Goal: Transaction & Acquisition: Book appointment/travel/reservation

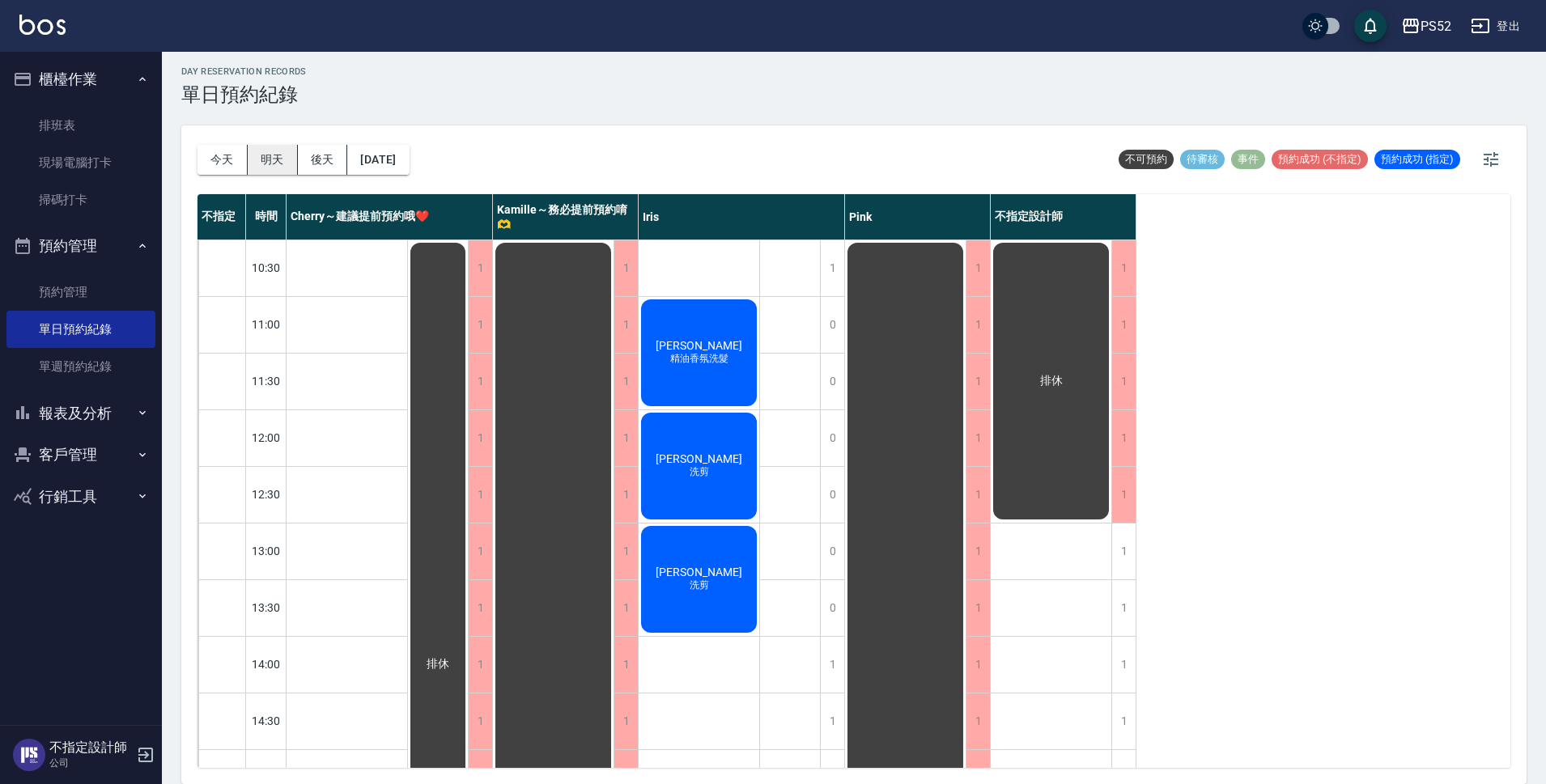
scroll to position [567, 0]
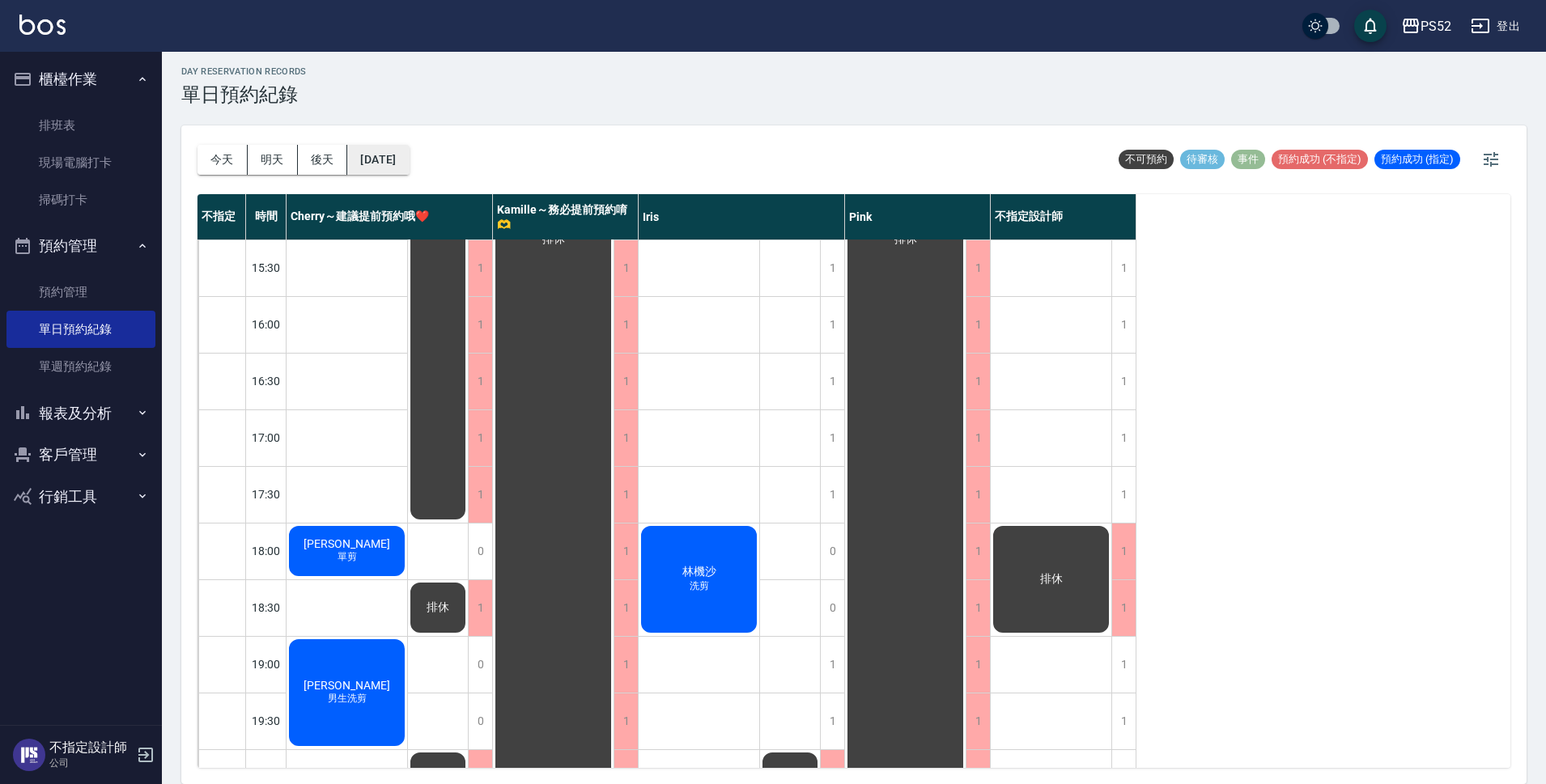
click at [405, 173] on button "[DATE]" at bounding box center [378, 160] width 61 height 30
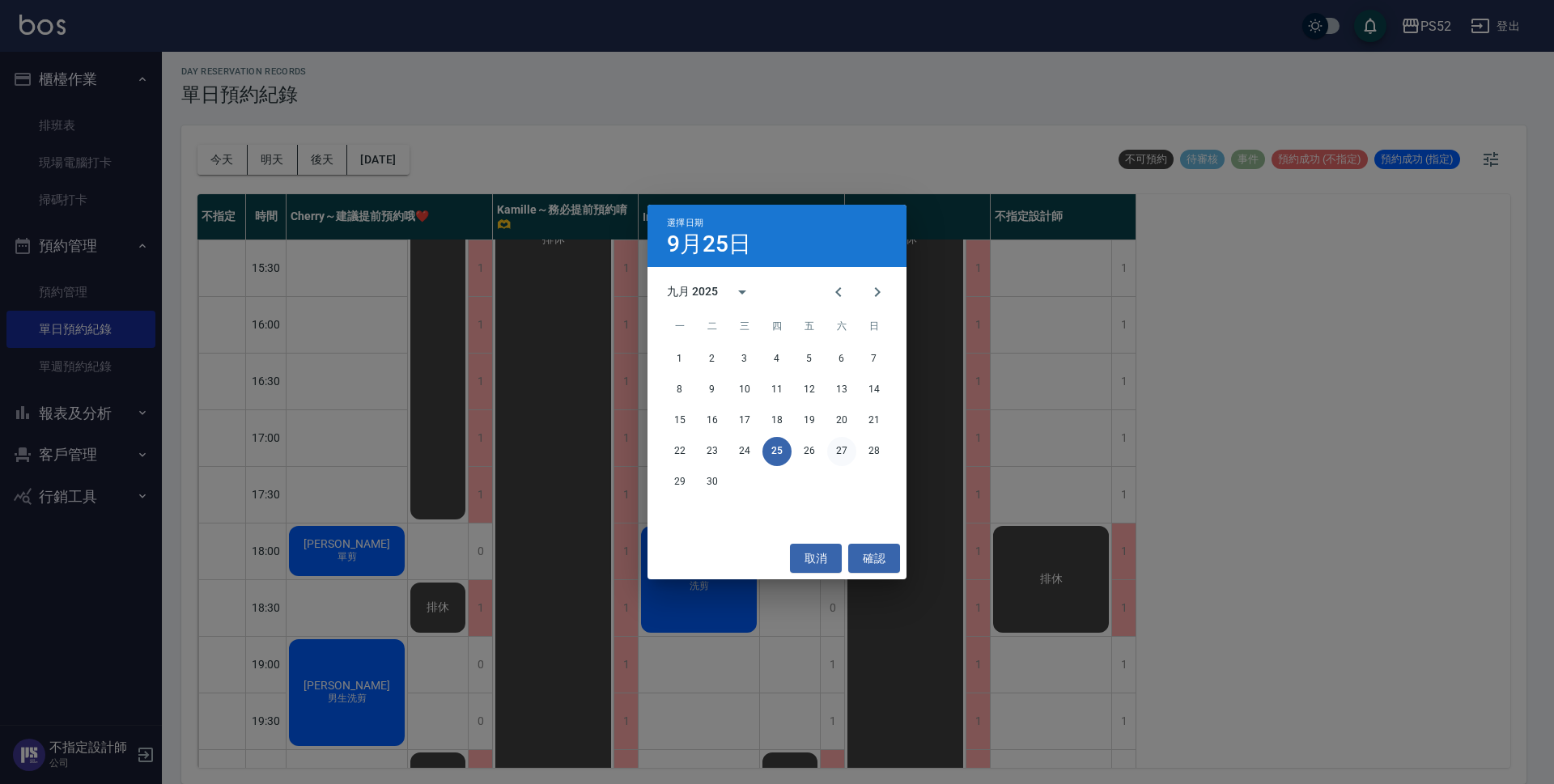
click at [843, 457] on button "27" at bounding box center [841, 452] width 29 height 29
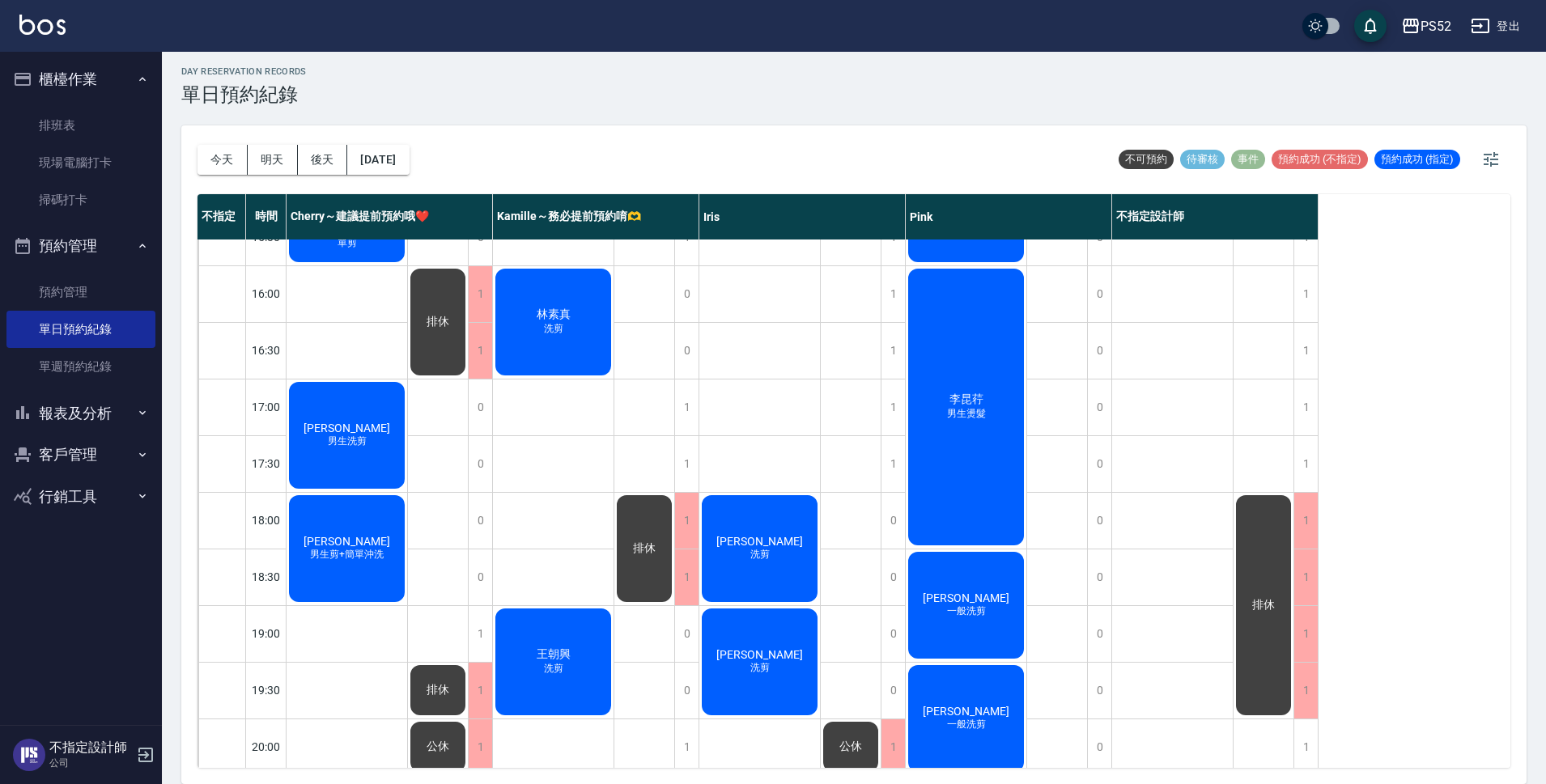
scroll to position [619, 0]
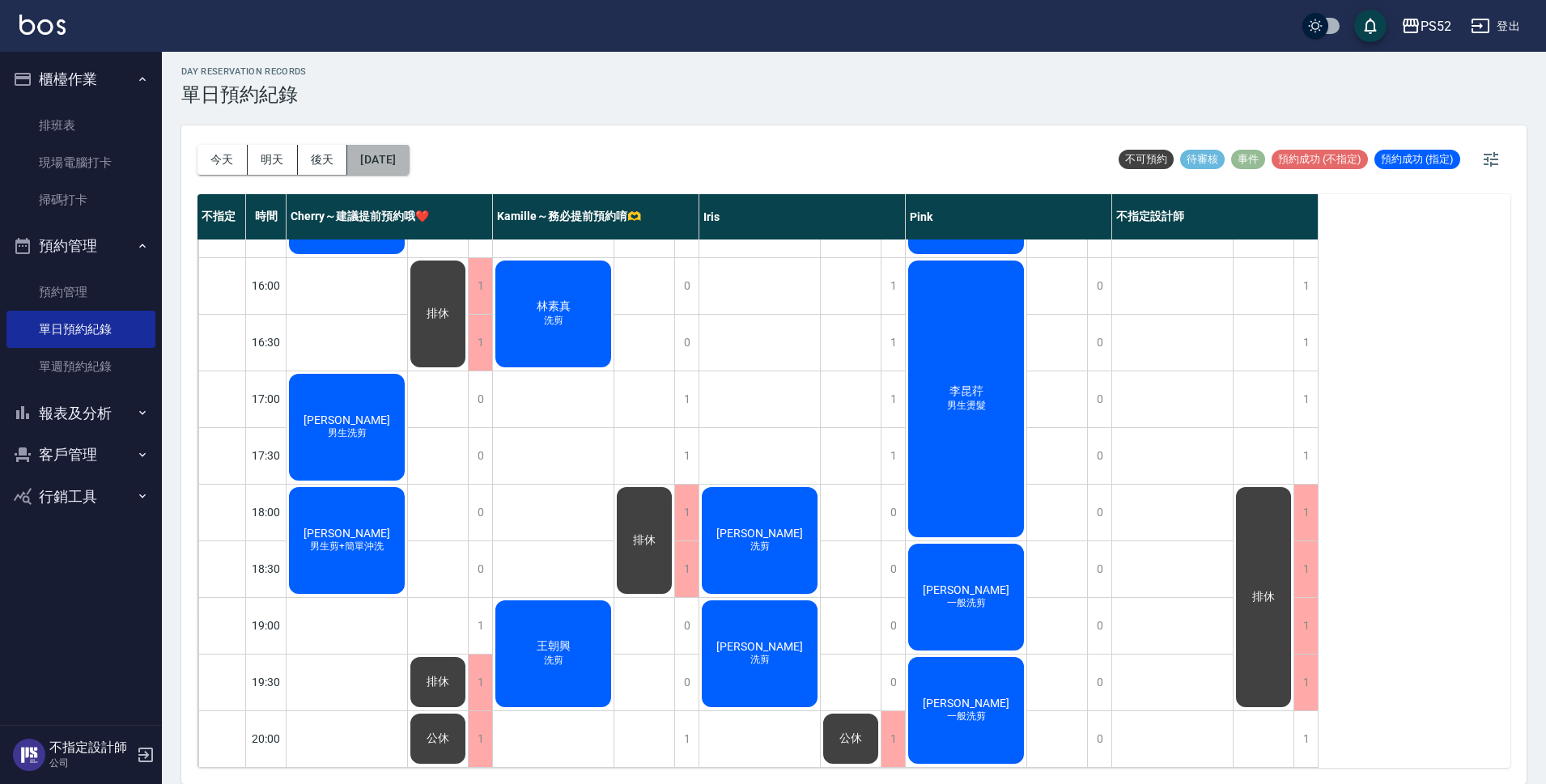
click at [409, 156] on button "[DATE]" at bounding box center [378, 160] width 61 height 30
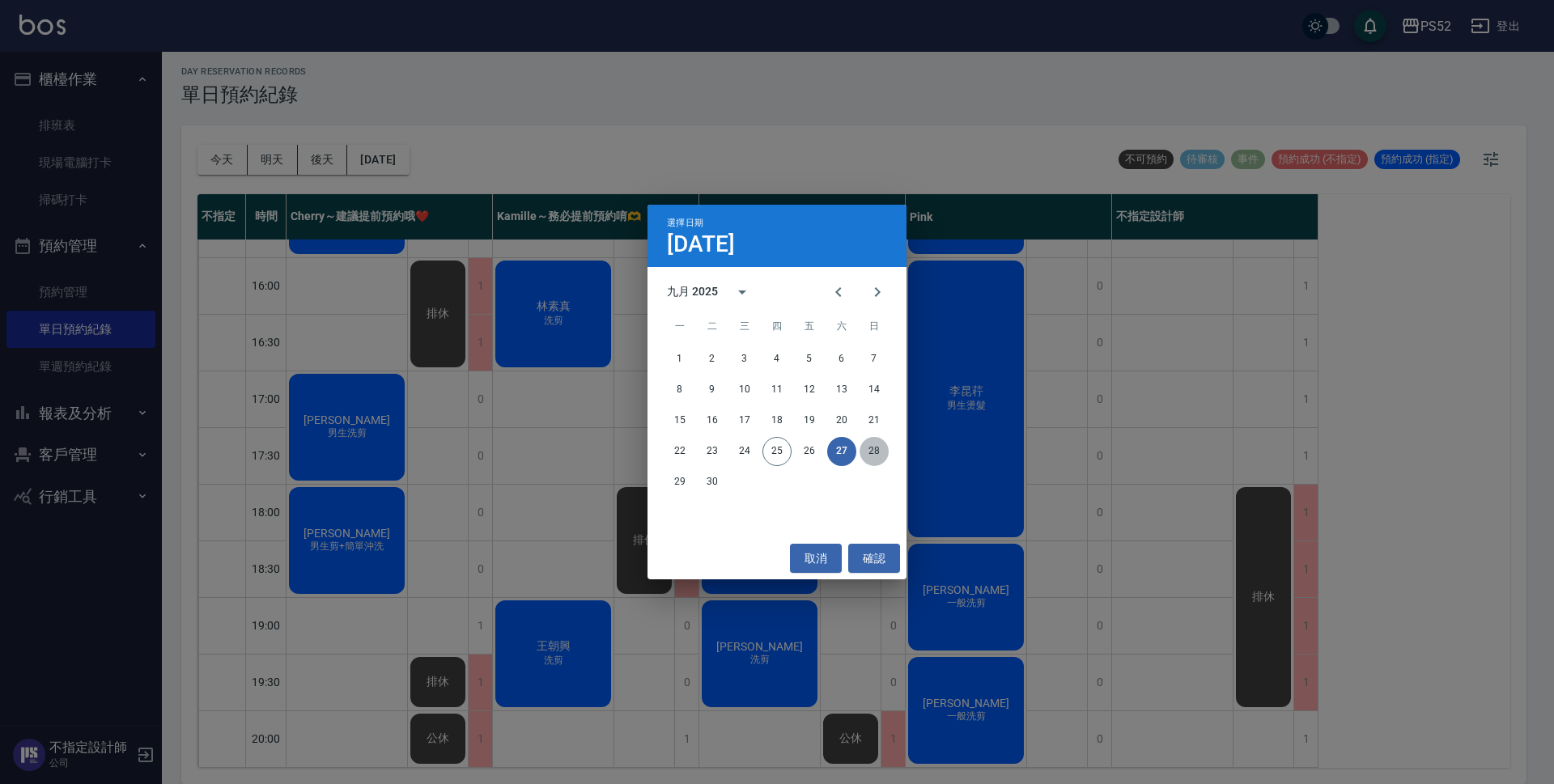
click at [880, 447] on button "28" at bounding box center [874, 452] width 29 height 29
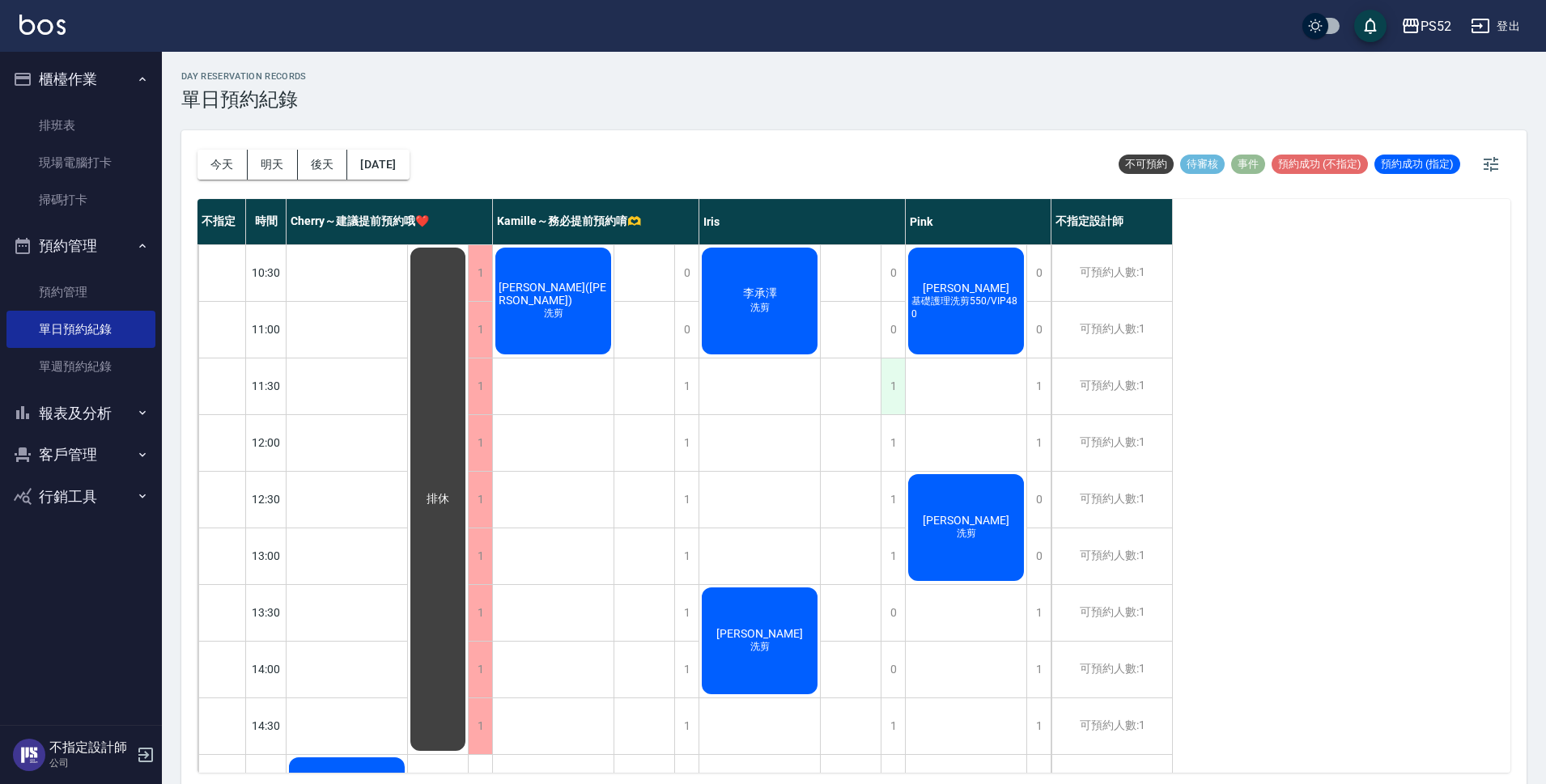
click at [886, 384] on div "1" at bounding box center [892, 386] width 24 height 56
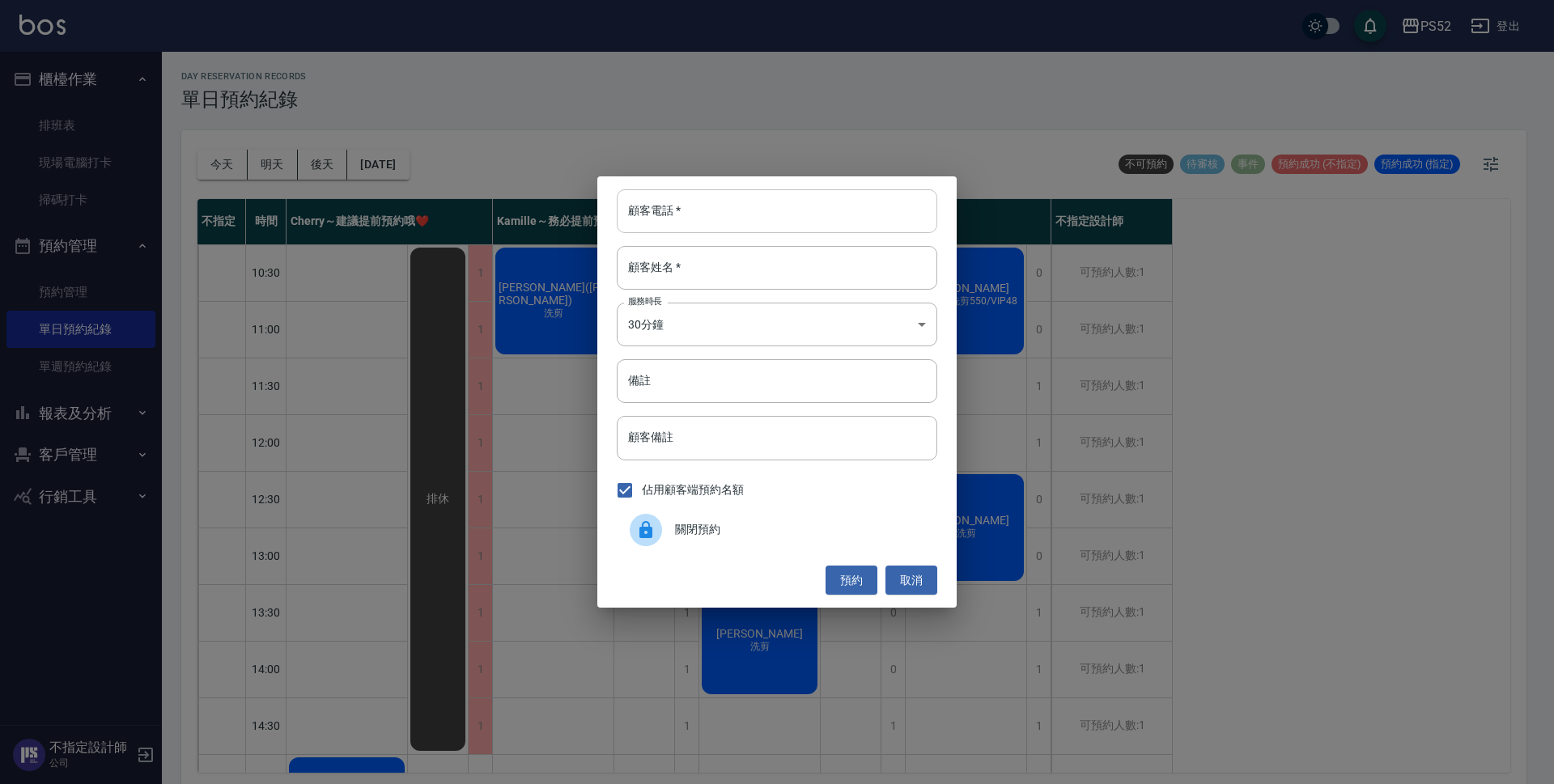
click at [799, 198] on input "顧客電話   *" at bounding box center [777, 211] width 321 height 44
type input "0987832518"
click at [765, 277] on input "顧客姓名   *" at bounding box center [777, 267] width 321 height 44
click at [737, 215] on input "0987832518" at bounding box center [777, 211] width 321 height 44
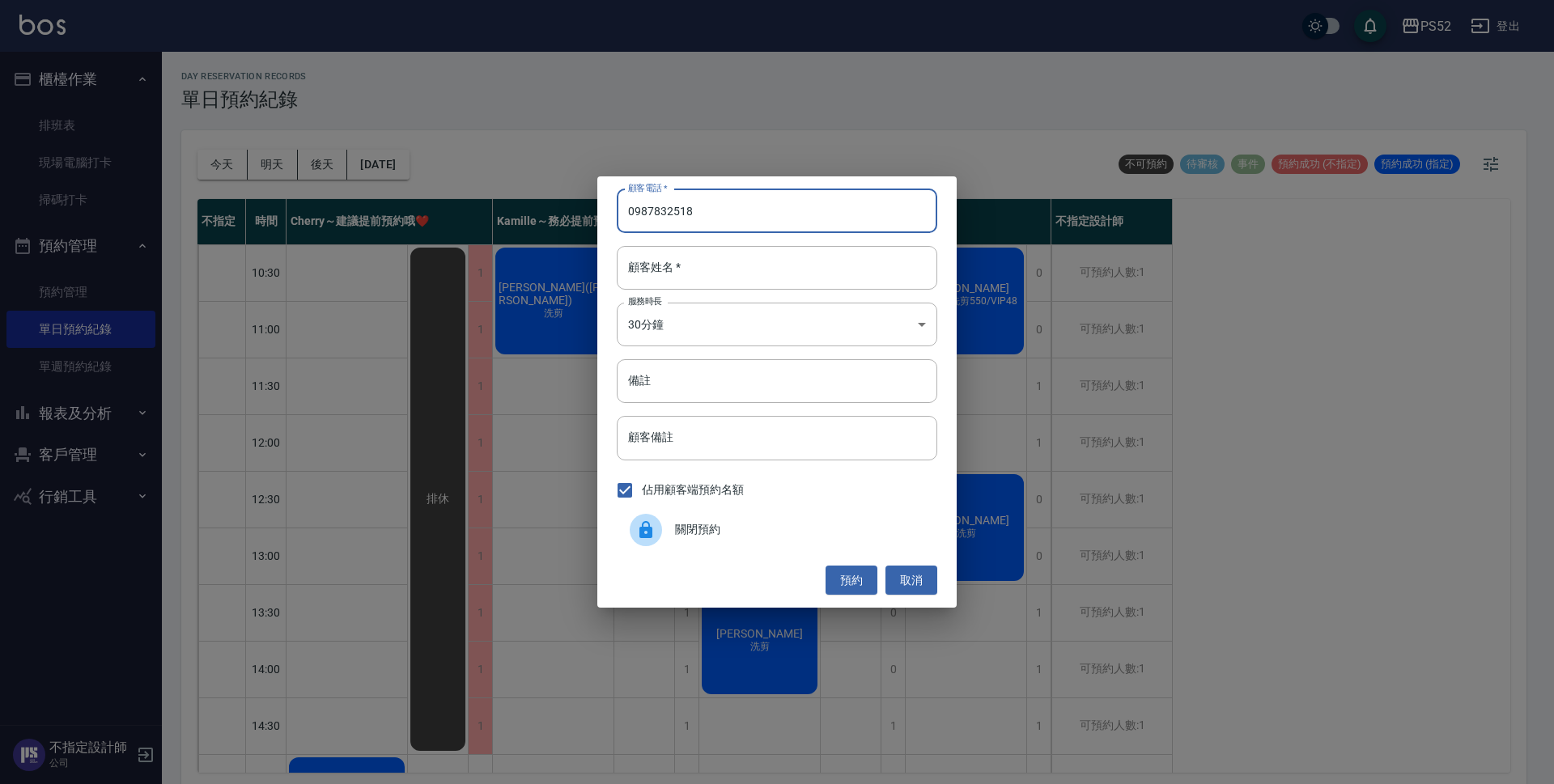
click at [273, 397] on div "顧客電話   * [PHONE_NUMBER] 顧客電話   * 顧客姓名   * 顧客姓名   * 服務時長 30分鐘 1 服務時長 備註 備註 顧客備註 …" at bounding box center [777, 392] width 1554 height 784
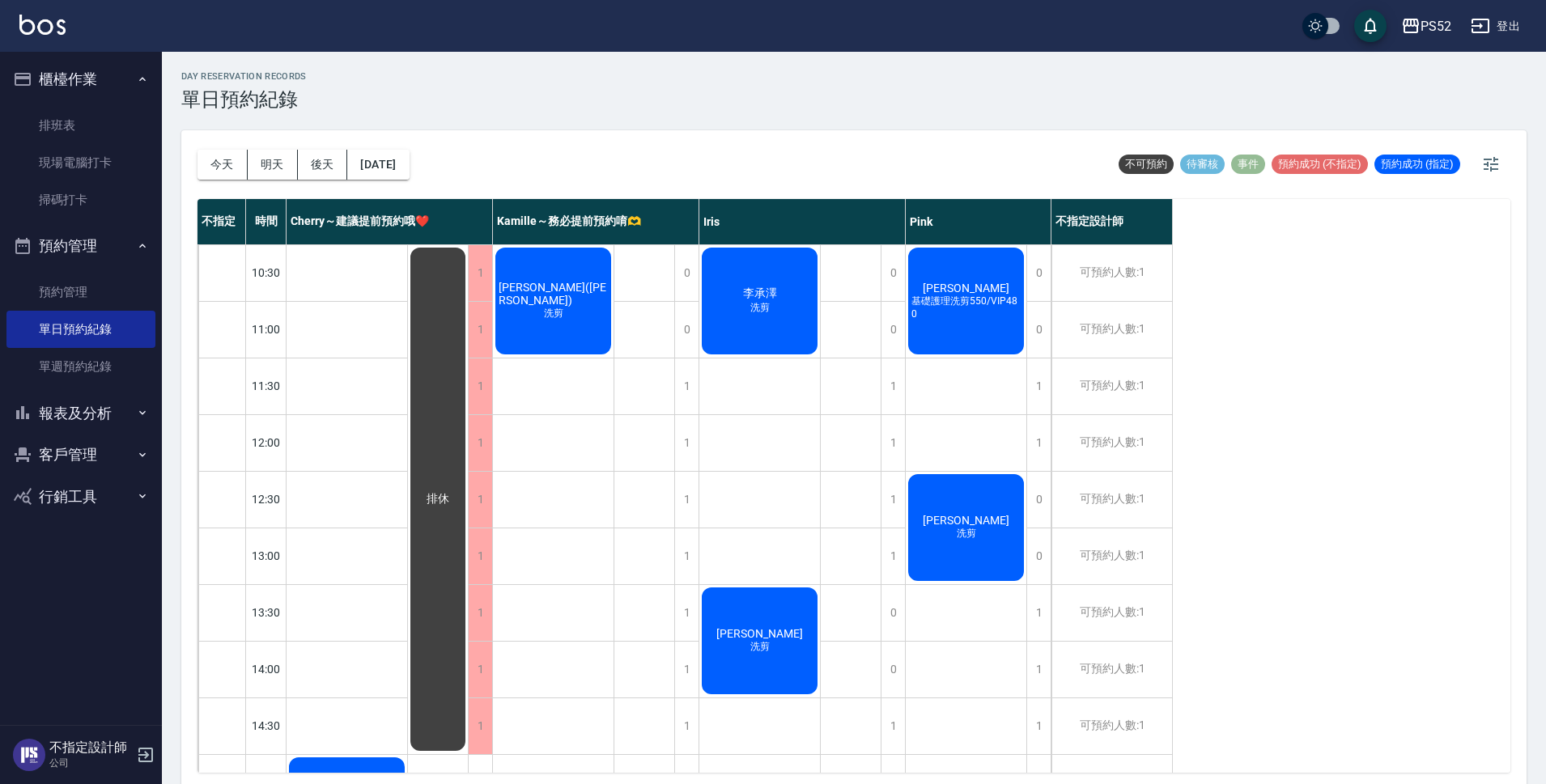
click at [40, 460] on button "客戶管理" at bounding box center [80, 454] width 149 height 42
click at [53, 494] on link "客戶列表" at bounding box center [80, 501] width 149 height 37
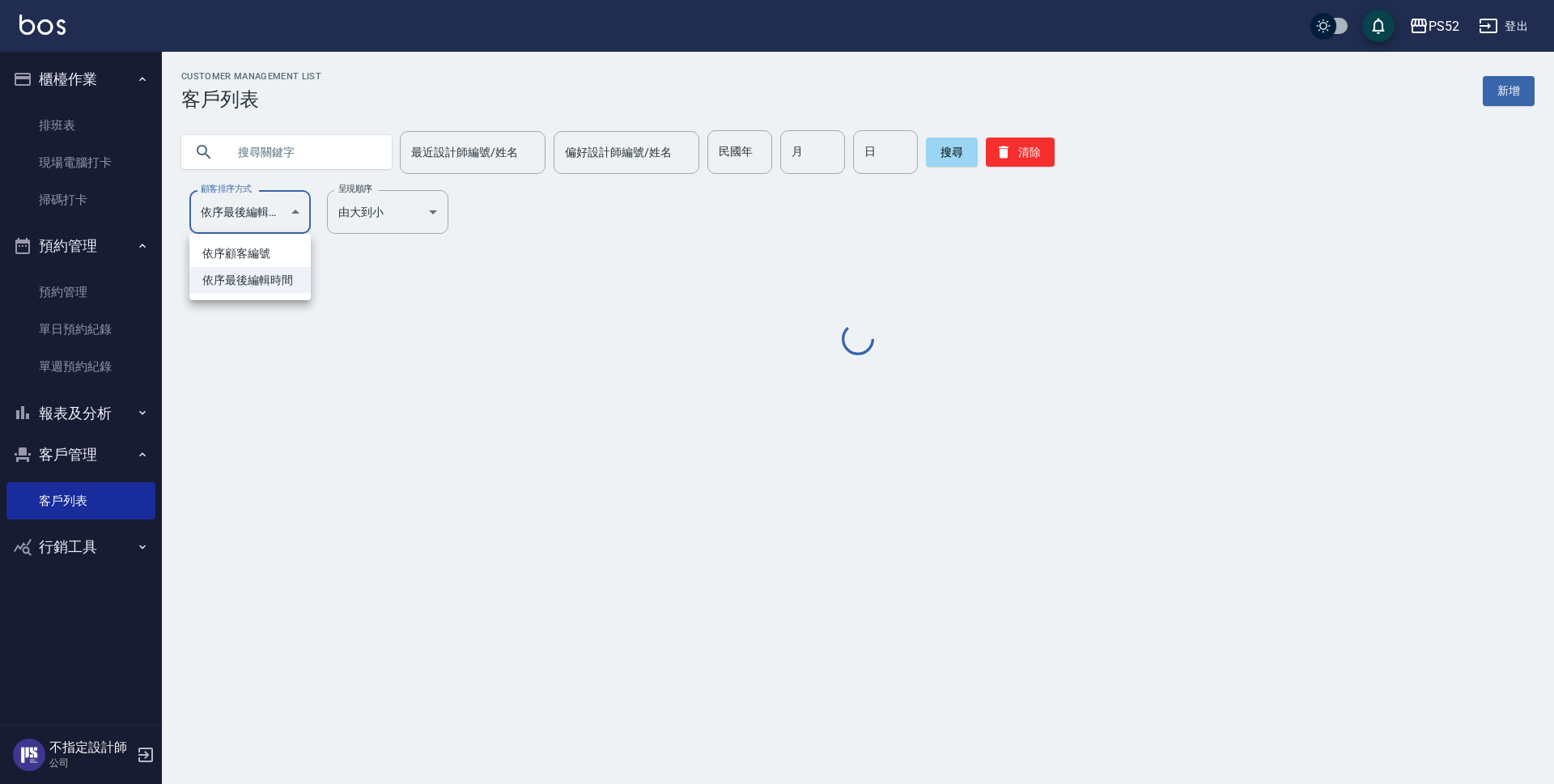
click at [296, 190] on body "PS52 登出 櫃檯作業 排班表 現場電腦打卡 掃碼打卡 預約管理 預約管理 單日預約紀錄 單週預約紀錄 報表及分析 報表目錄 互助日報表 互助點數明細 設計…" at bounding box center [777, 392] width 1554 height 784
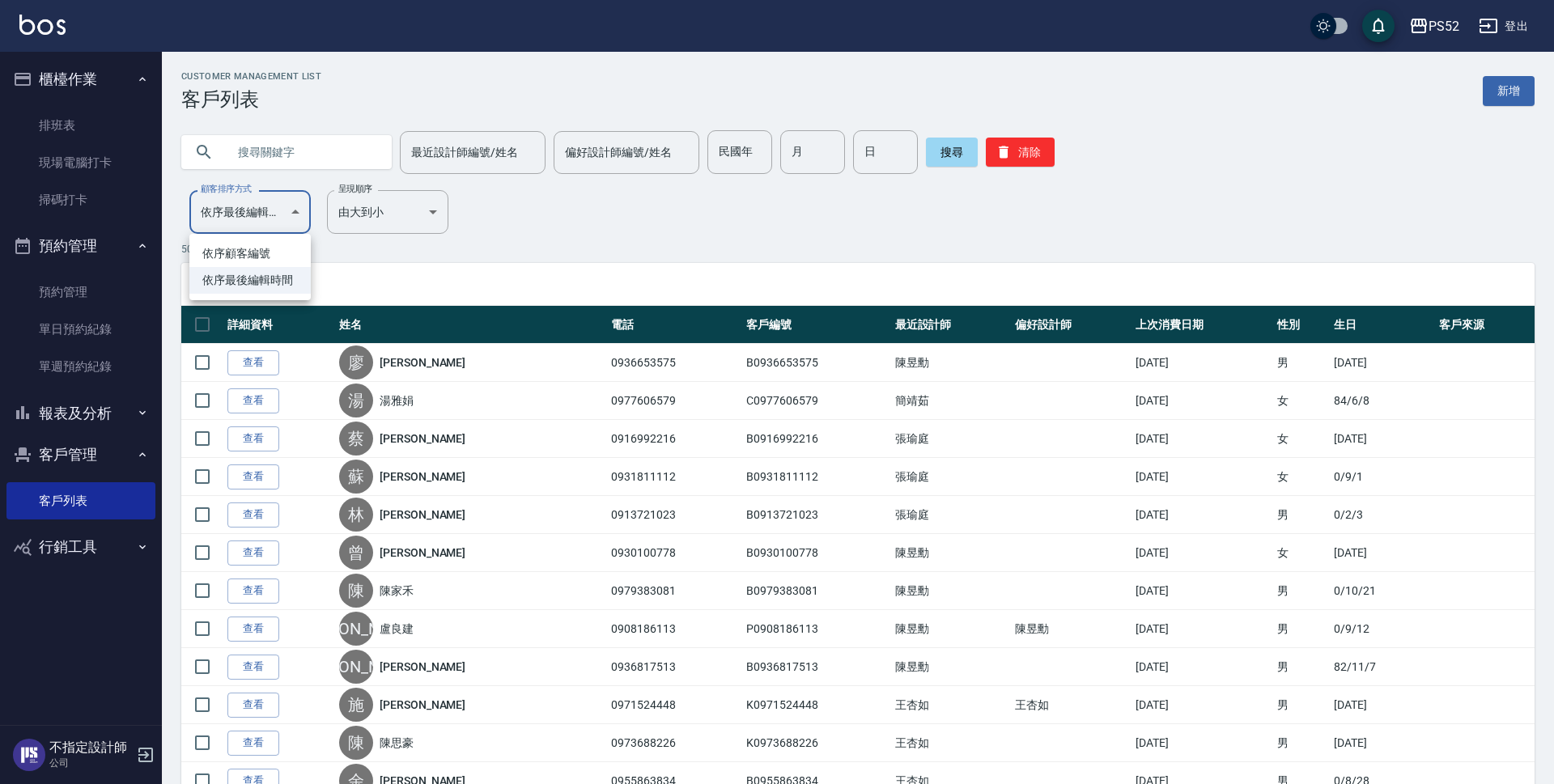
click at [302, 151] on div at bounding box center [777, 392] width 1554 height 784
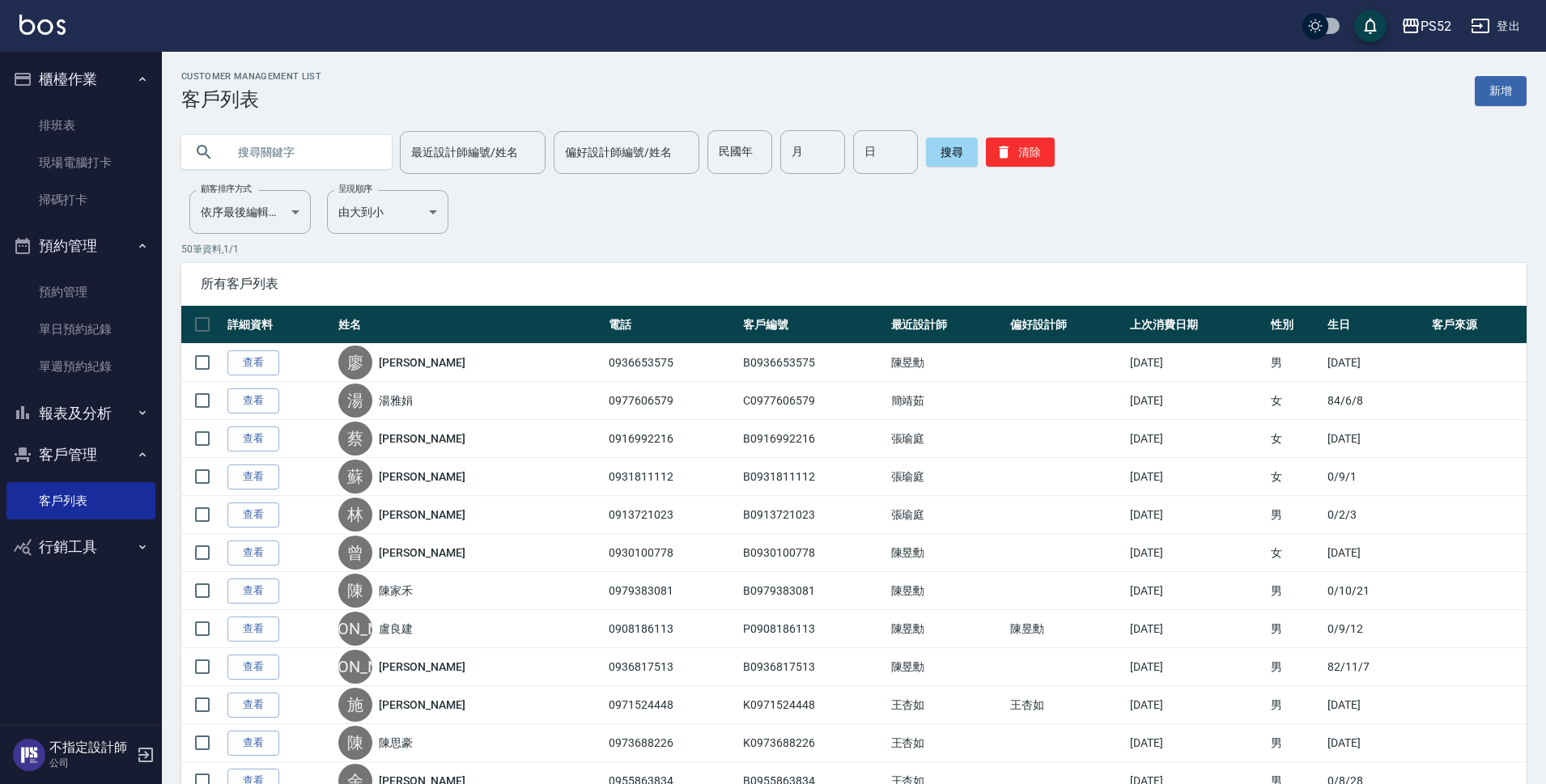
click at [302, 151] on input "text" at bounding box center [302, 151] width 152 height 44
paste input "0987832518"
type input "0987832518"
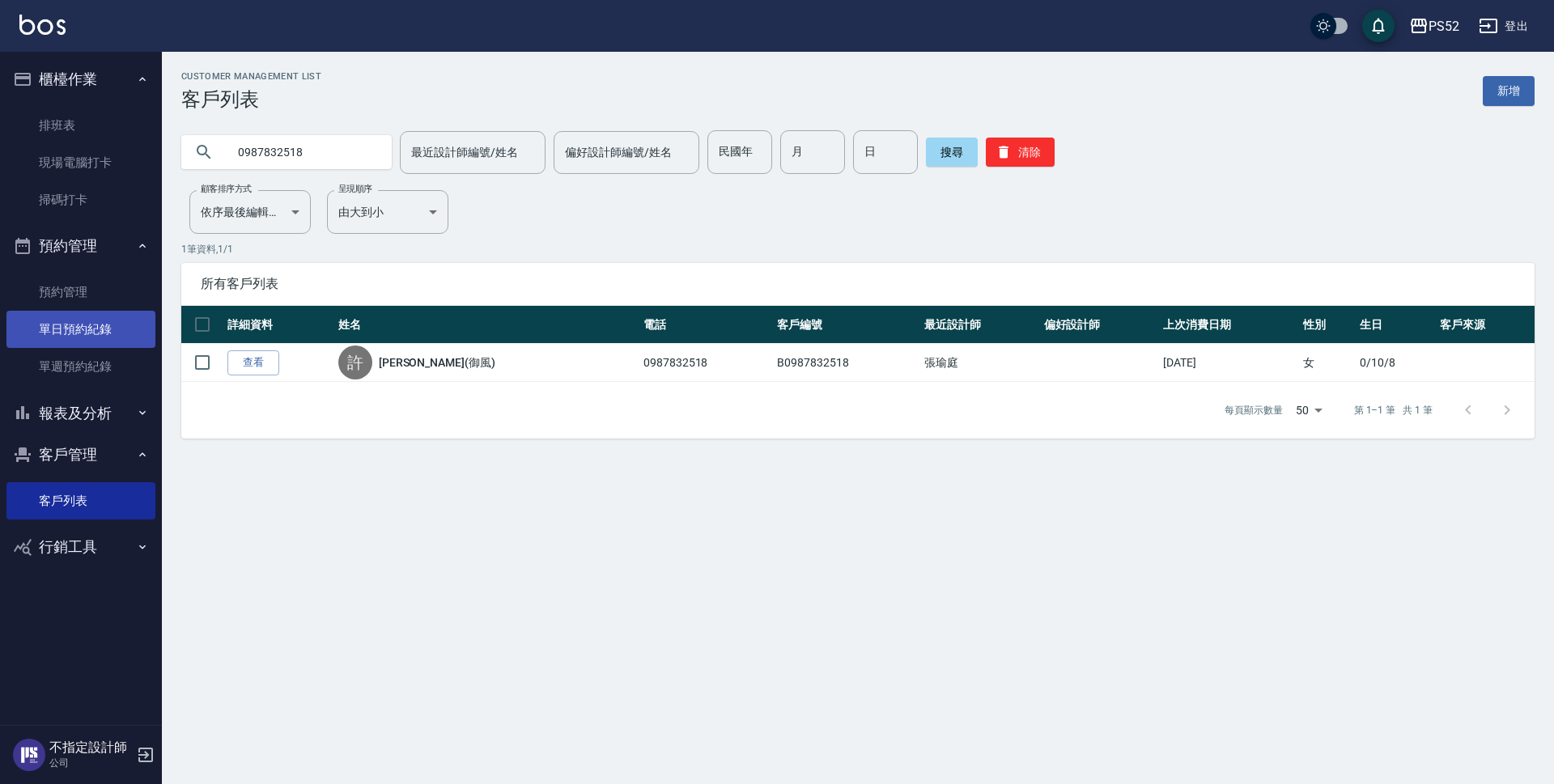
click at [84, 329] on link "單日預約紀錄" at bounding box center [80, 330] width 149 height 37
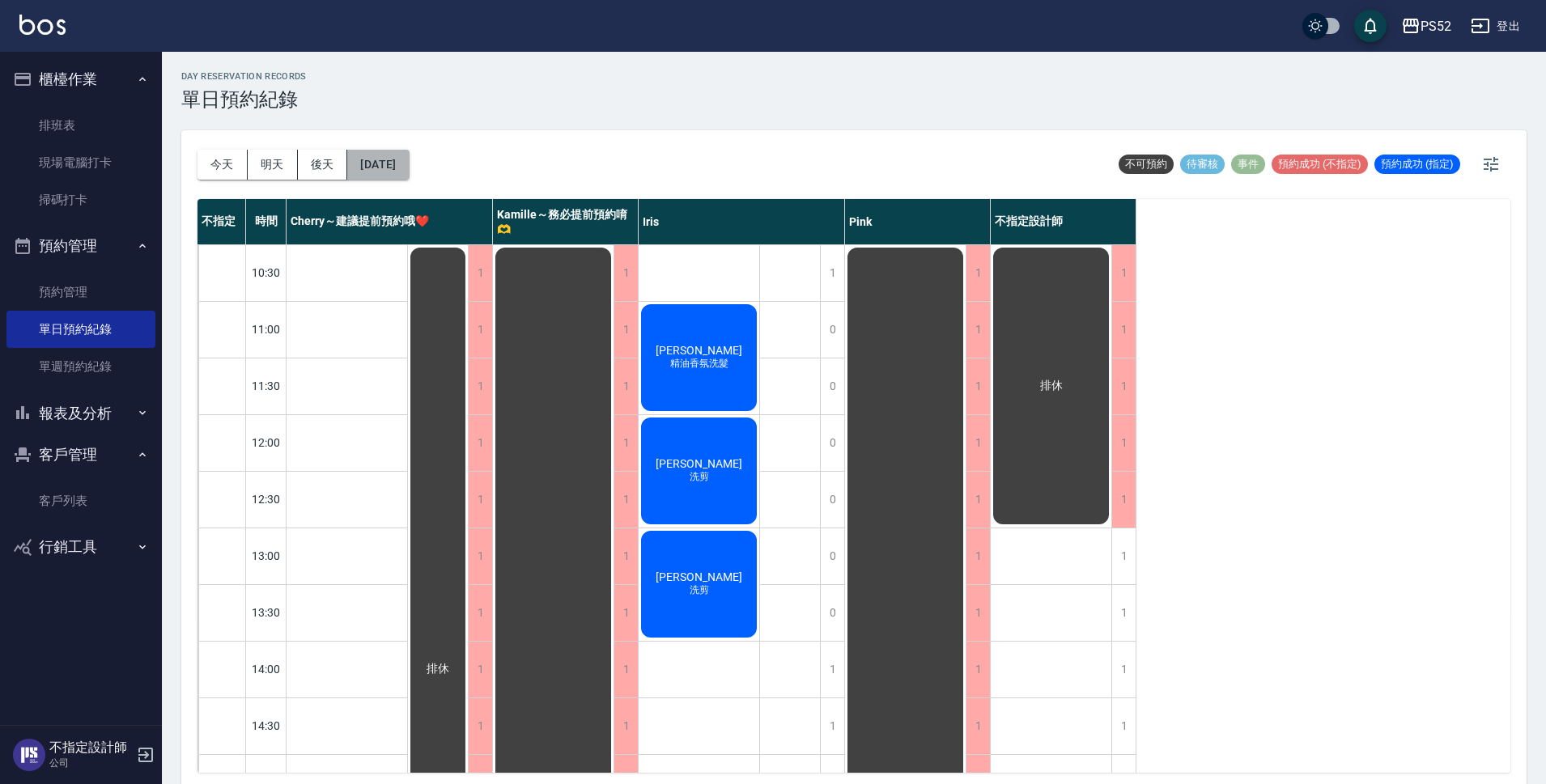
click at [380, 157] on button "[DATE]" at bounding box center [378, 165] width 61 height 30
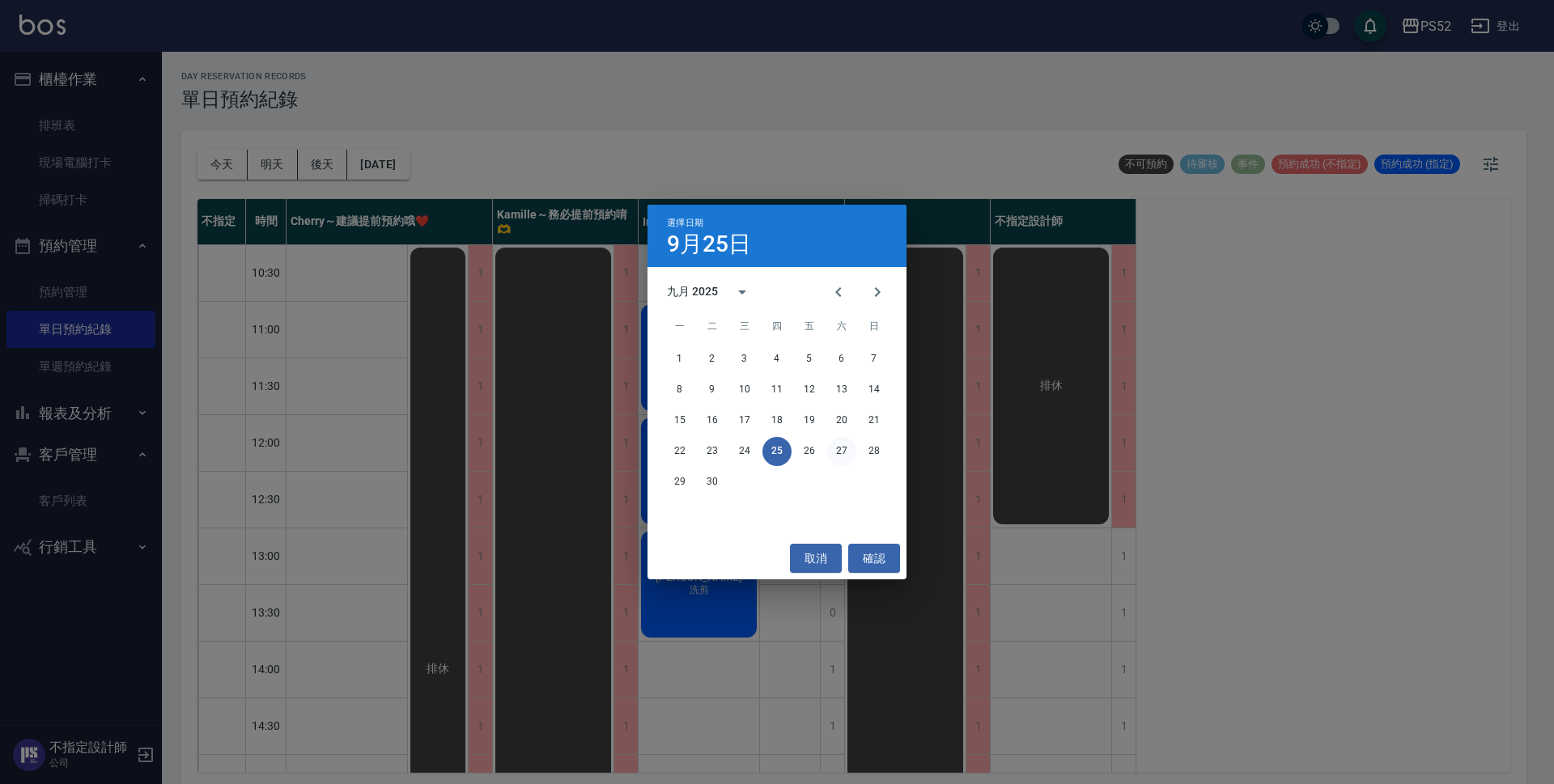
click at [841, 451] on button "27" at bounding box center [841, 452] width 29 height 29
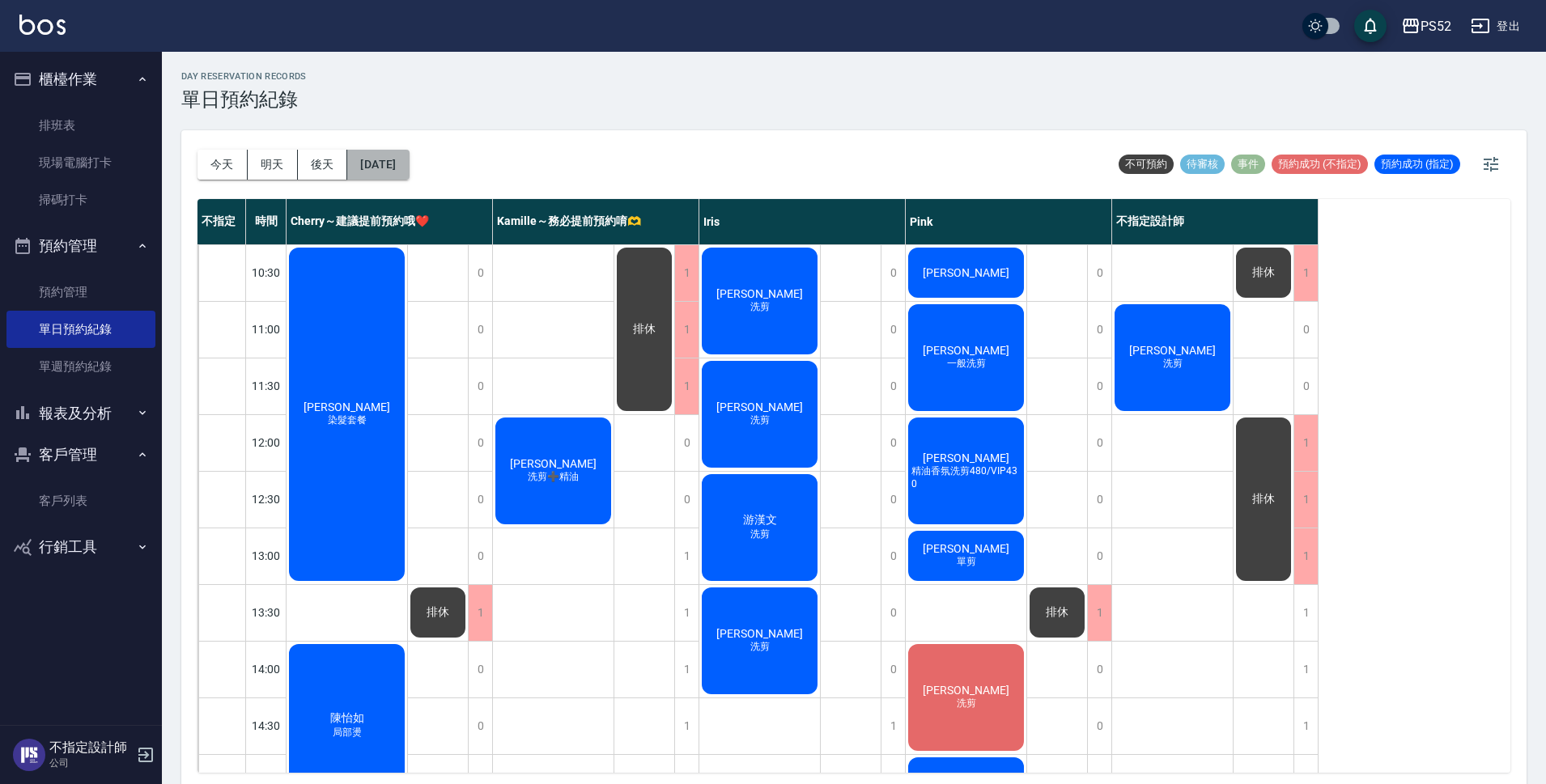
click at [407, 164] on button "[DATE]" at bounding box center [378, 165] width 61 height 30
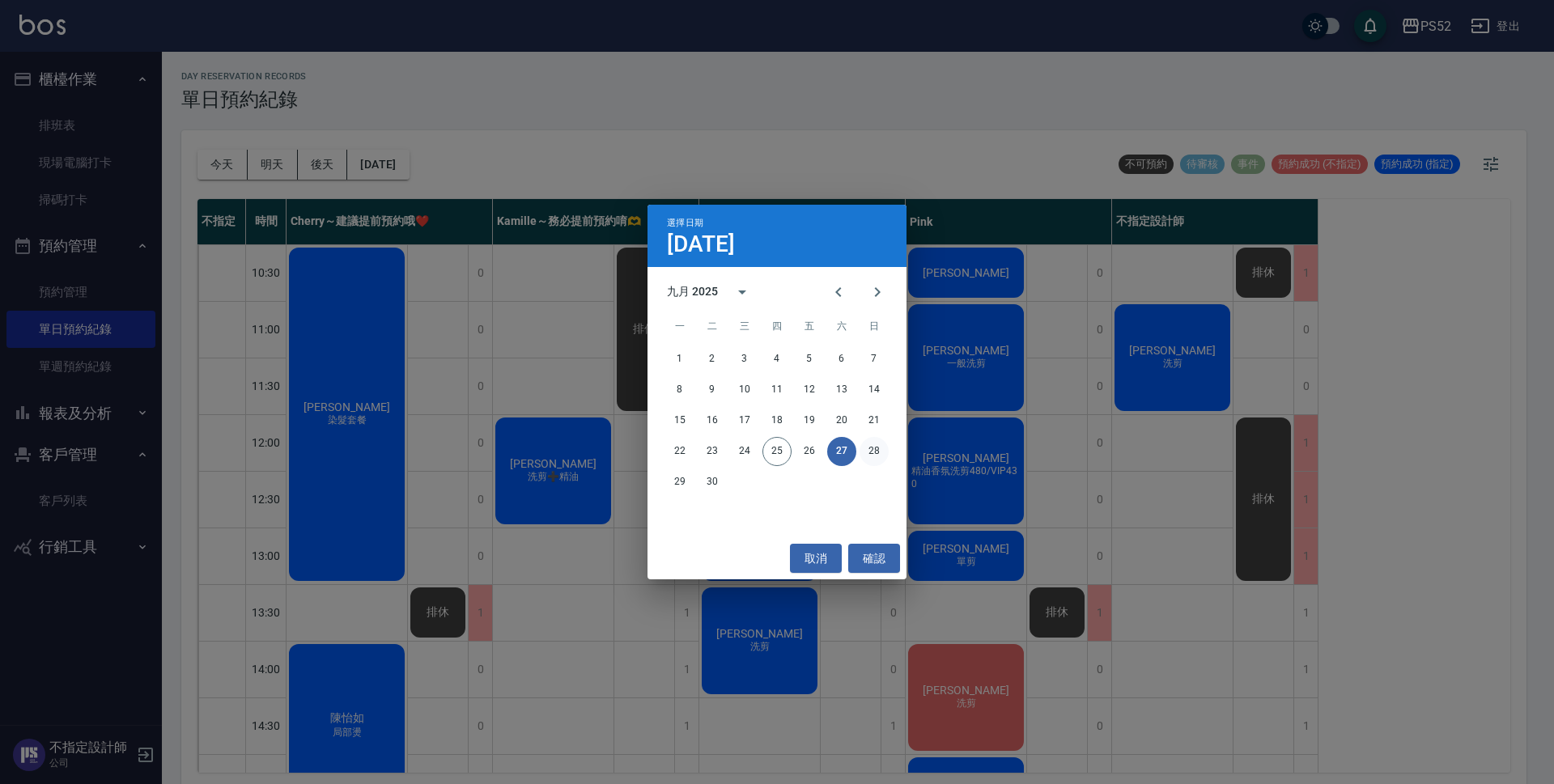
click at [871, 453] on button "28" at bounding box center [874, 452] width 29 height 29
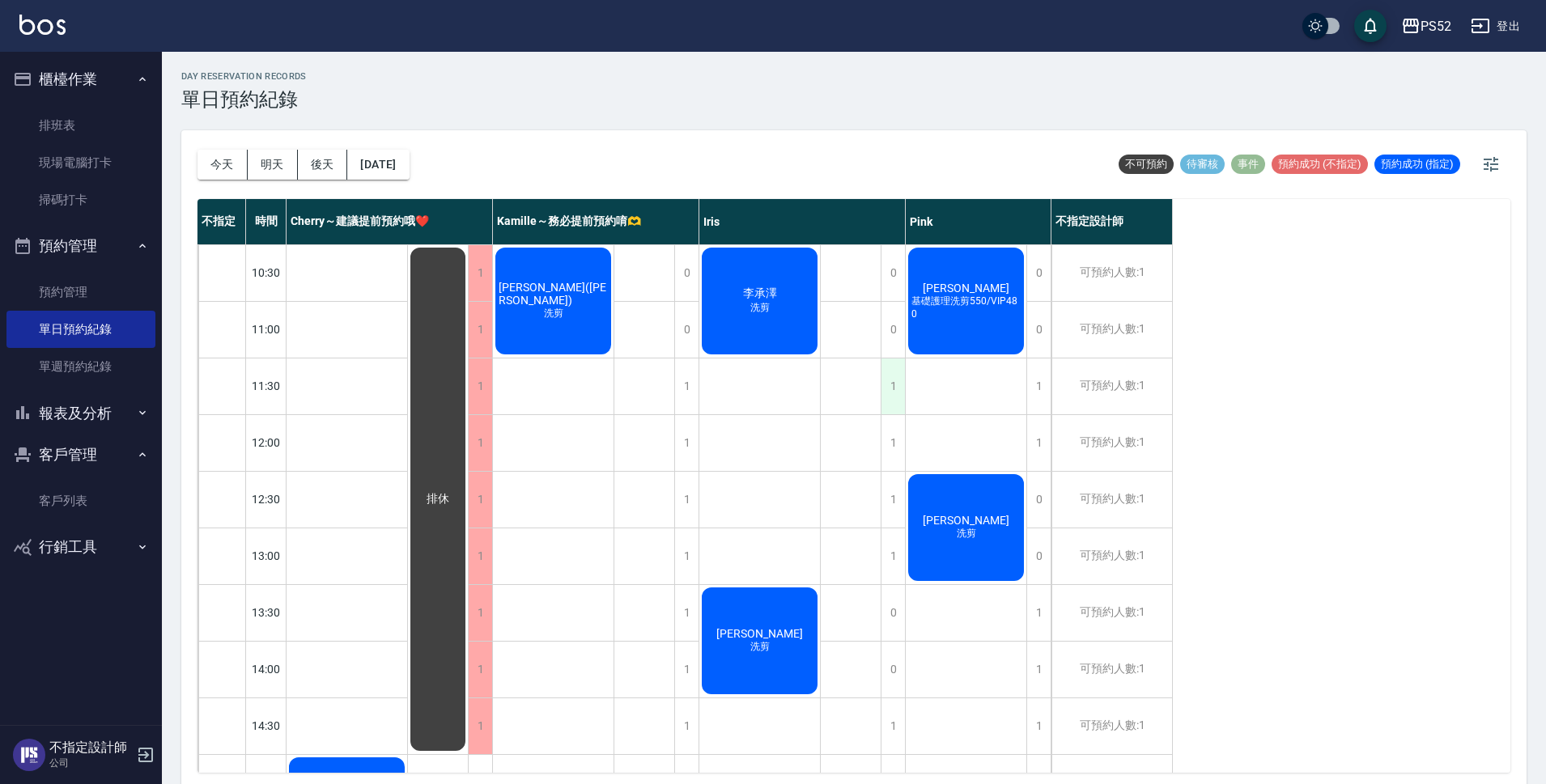
click at [885, 394] on div "1" at bounding box center [892, 386] width 24 height 56
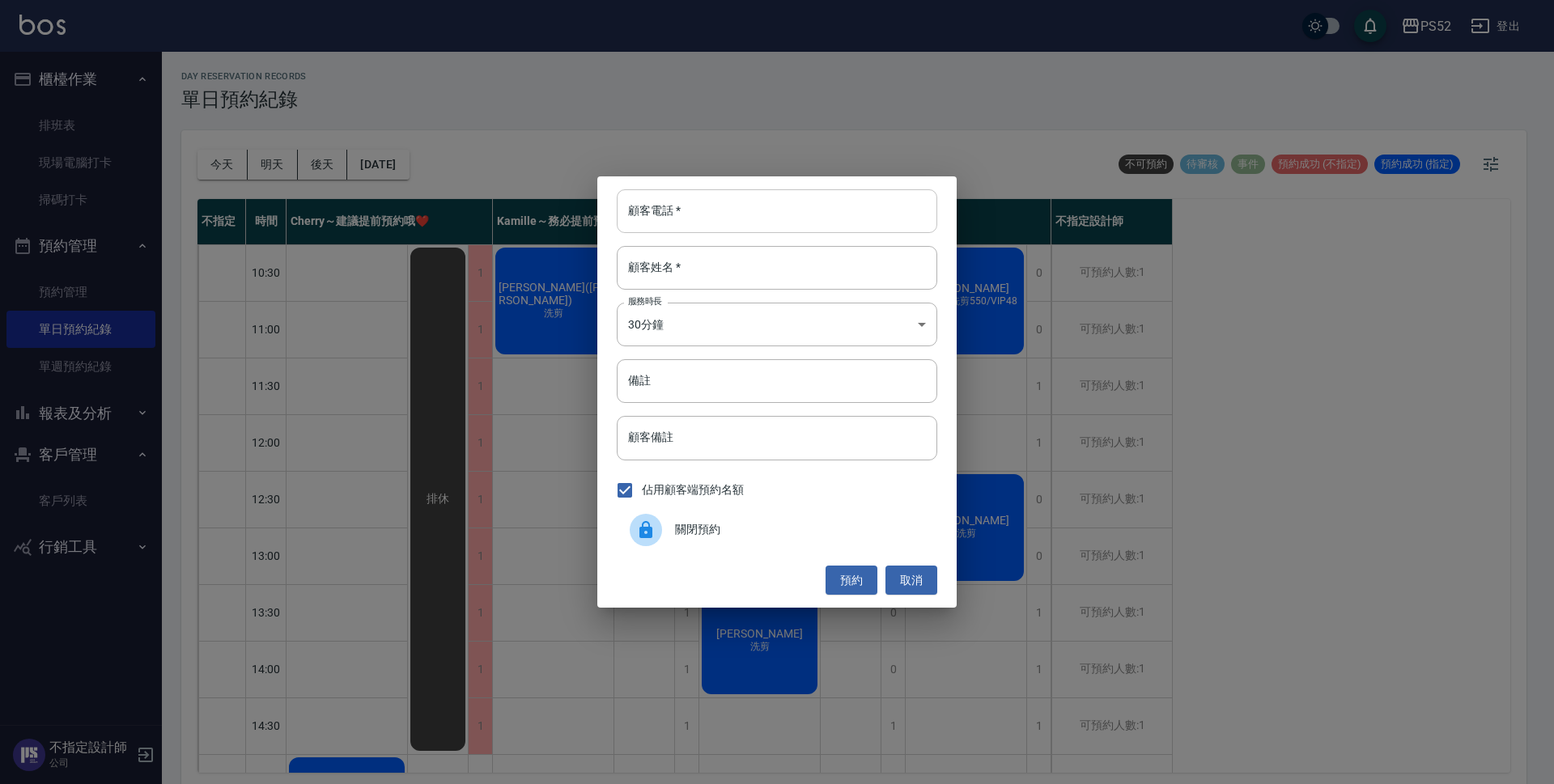
click at [745, 231] on input "顧客電話   *" at bounding box center [777, 211] width 321 height 44
paste input "0987832518"
type input "0987832518"
click at [719, 262] on input "顧客姓名   *" at bounding box center [777, 267] width 321 height 44
type input "許"
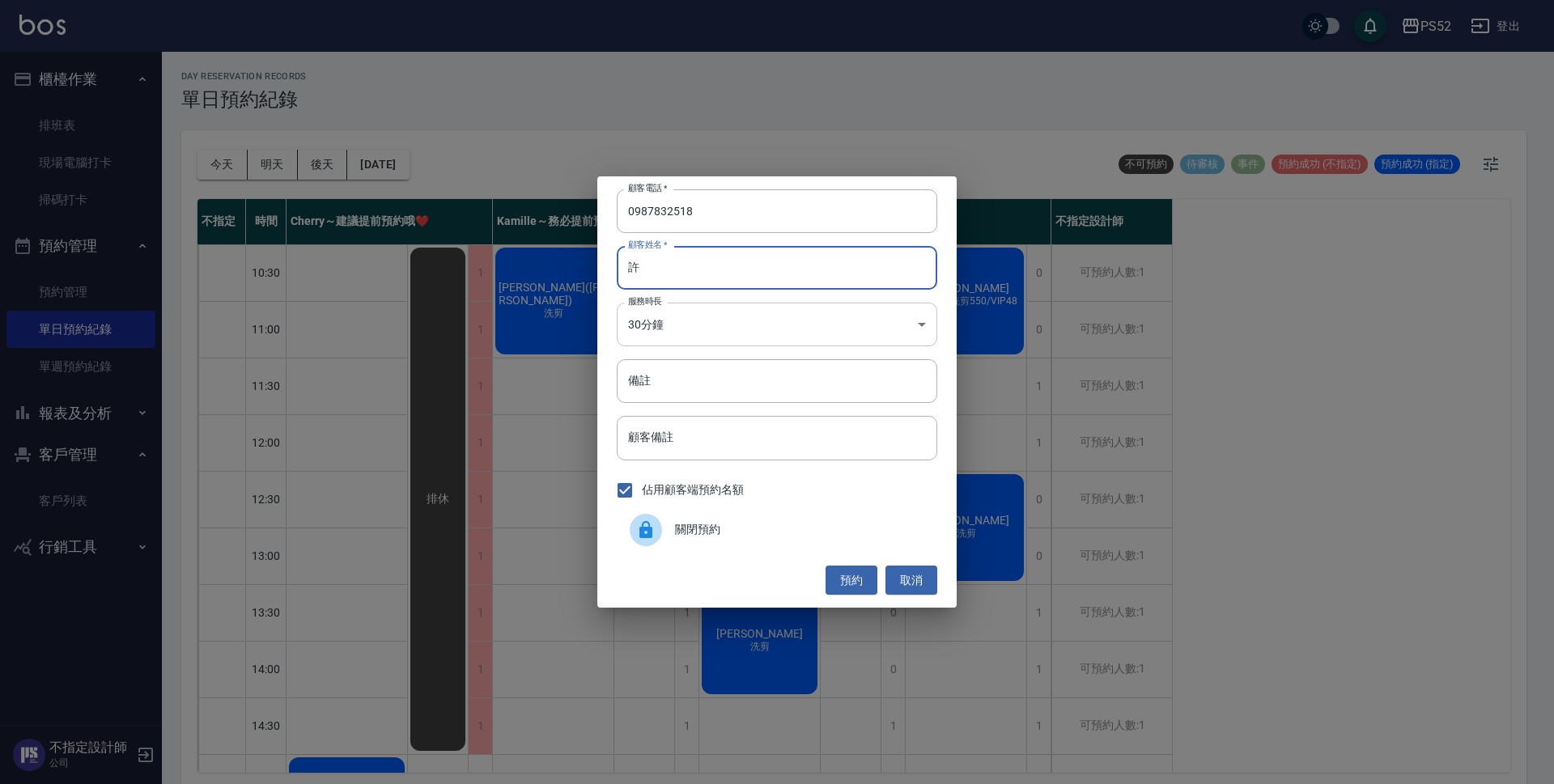
click at [694, 328] on body "PS52 登出 櫃檯作業 排班表 現場電腦打卡 掃碼打卡 預約管理 預約管理 單日預約紀錄 單週預約紀錄 報表及分析 報表目錄 互助日報表 互助點數明細 設計…" at bounding box center [777, 395] width 1554 height 789
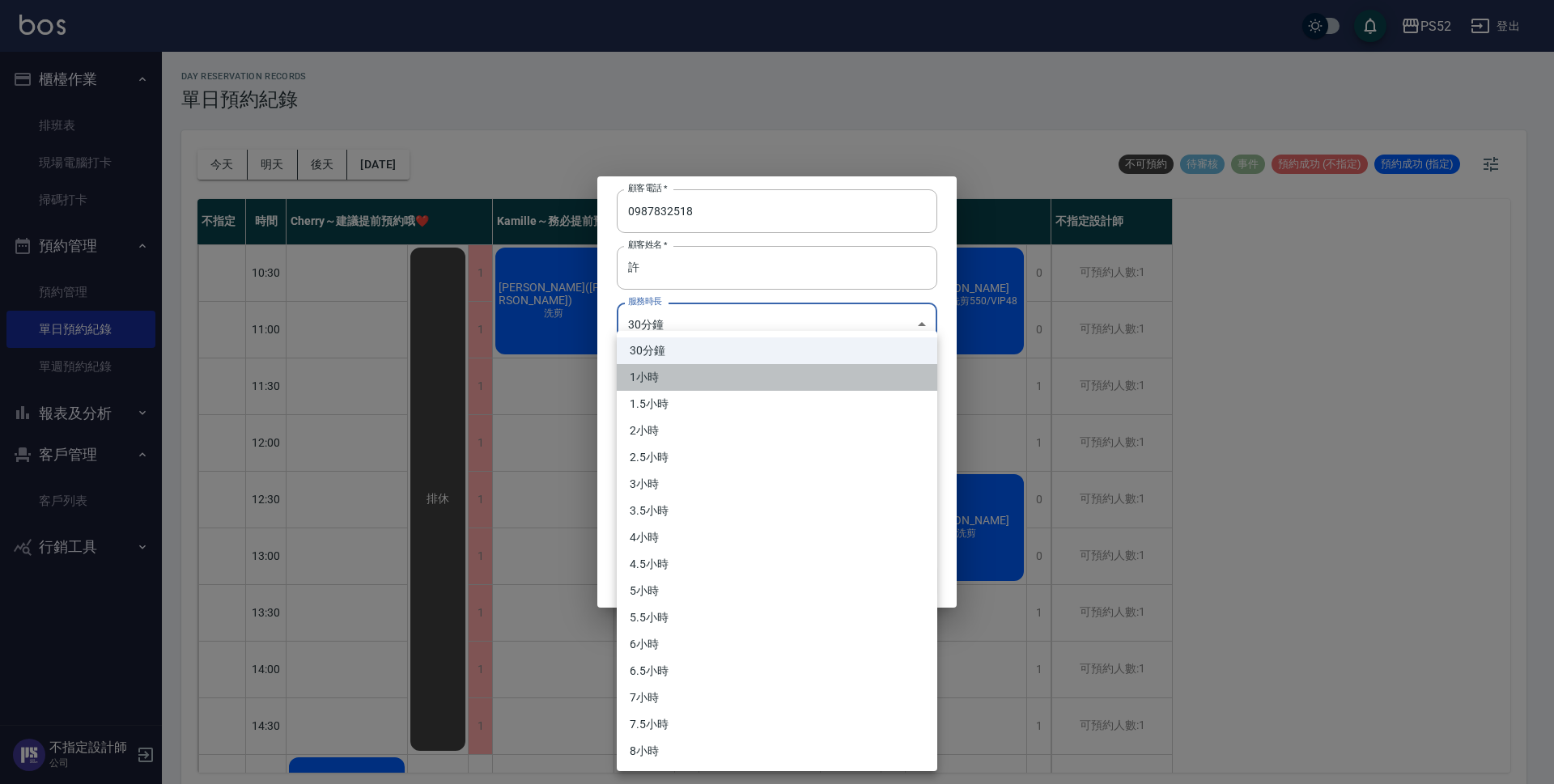
click at [662, 373] on li "1小時" at bounding box center [777, 378] width 321 height 27
type input "2"
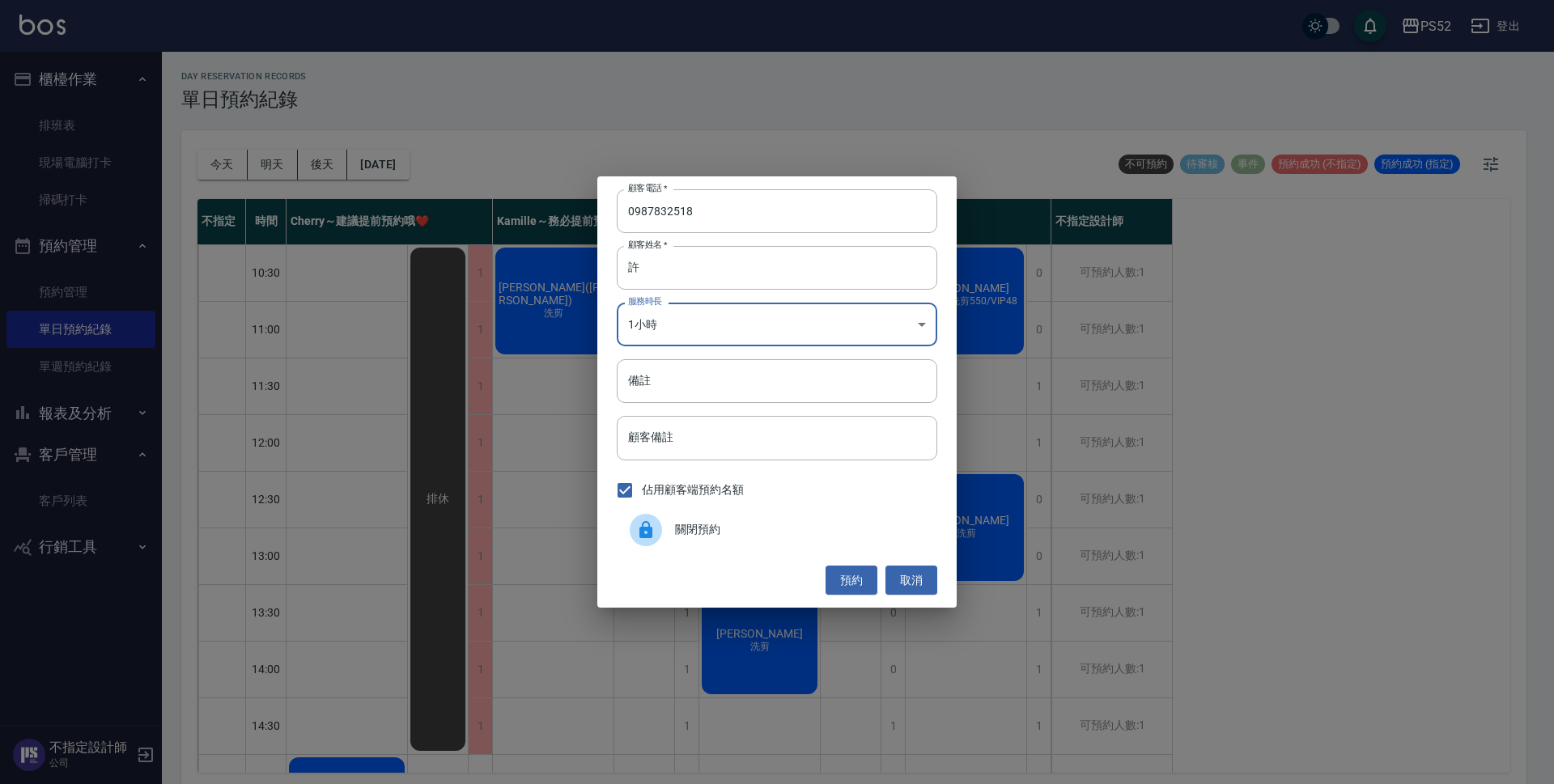
click at [668, 381] on input "備註" at bounding box center [777, 380] width 321 height 44
type input "洗剪"
click at [844, 587] on button "預約" at bounding box center [852, 581] width 52 height 30
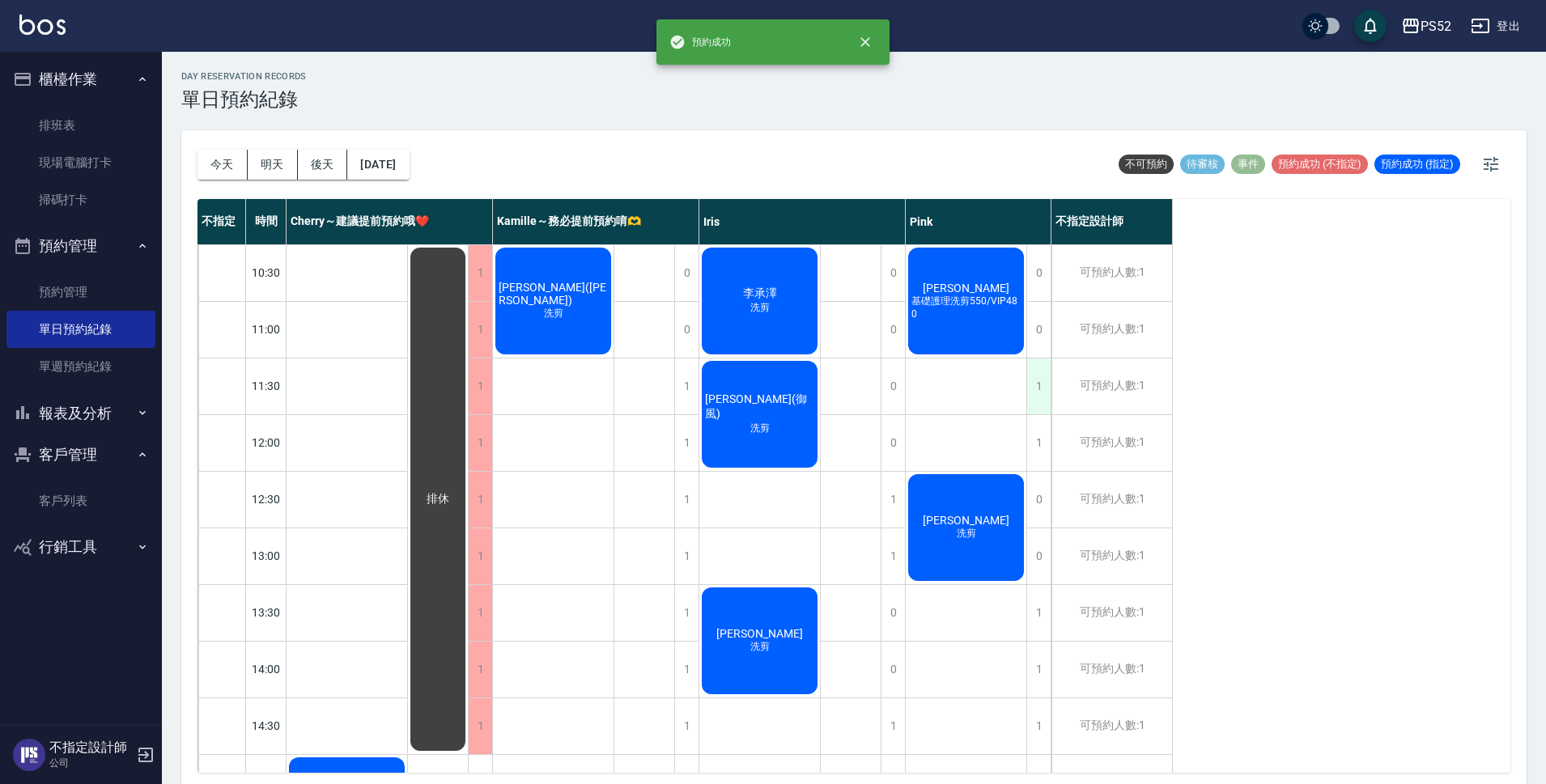
click at [1048, 380] on div "1" at bounding box center [1038, 386] width 24 height 56
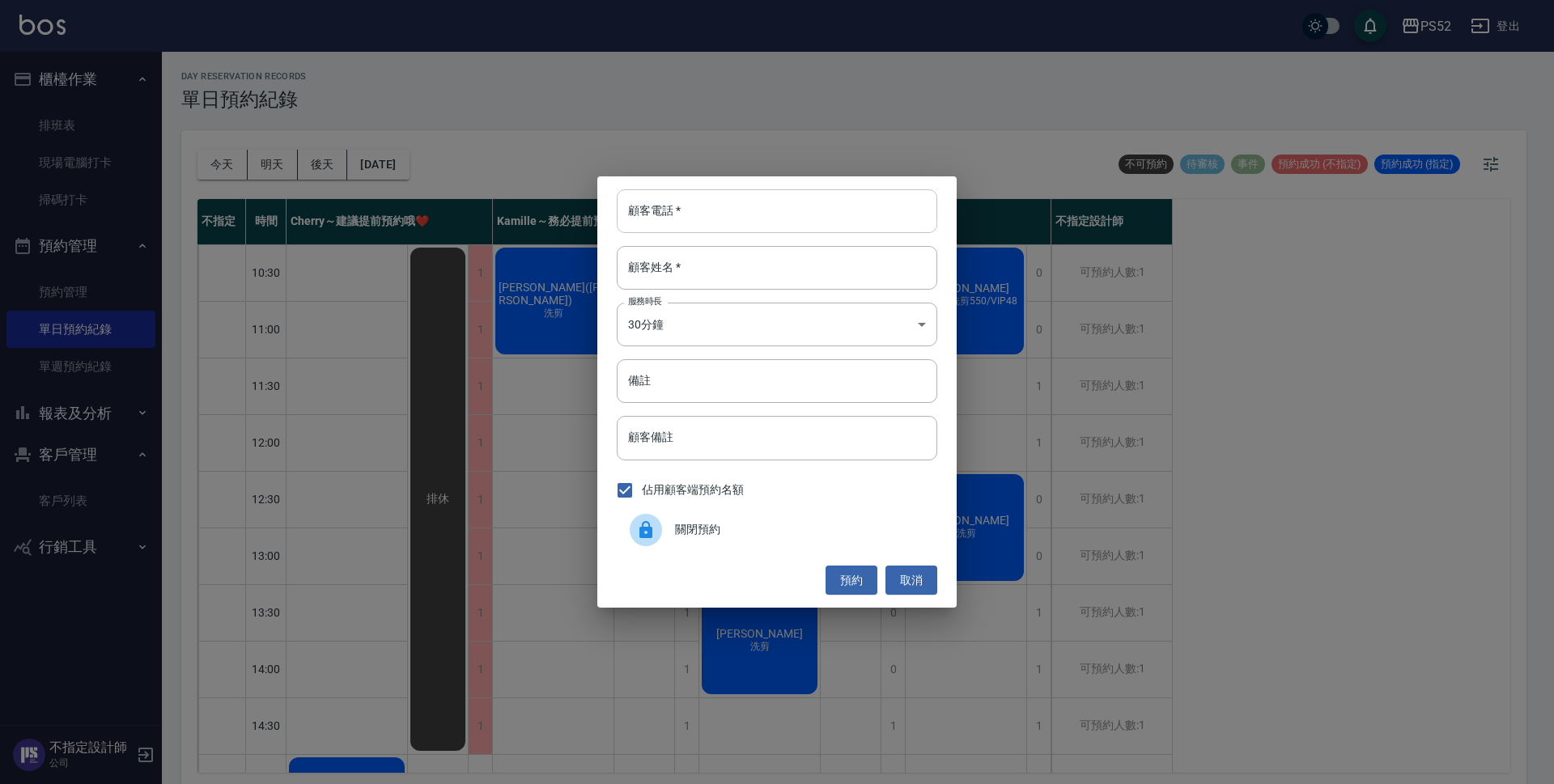
click at [755, 217] on input "顧客電話   *" at bounding box center [777, 211] width 321 height 44
paste input "0987832518"
type input "0987832518"
click at [733, 274] on input "顧客姓名   *" at bounding box center [777, 267] width 321 height 44
type input "許"
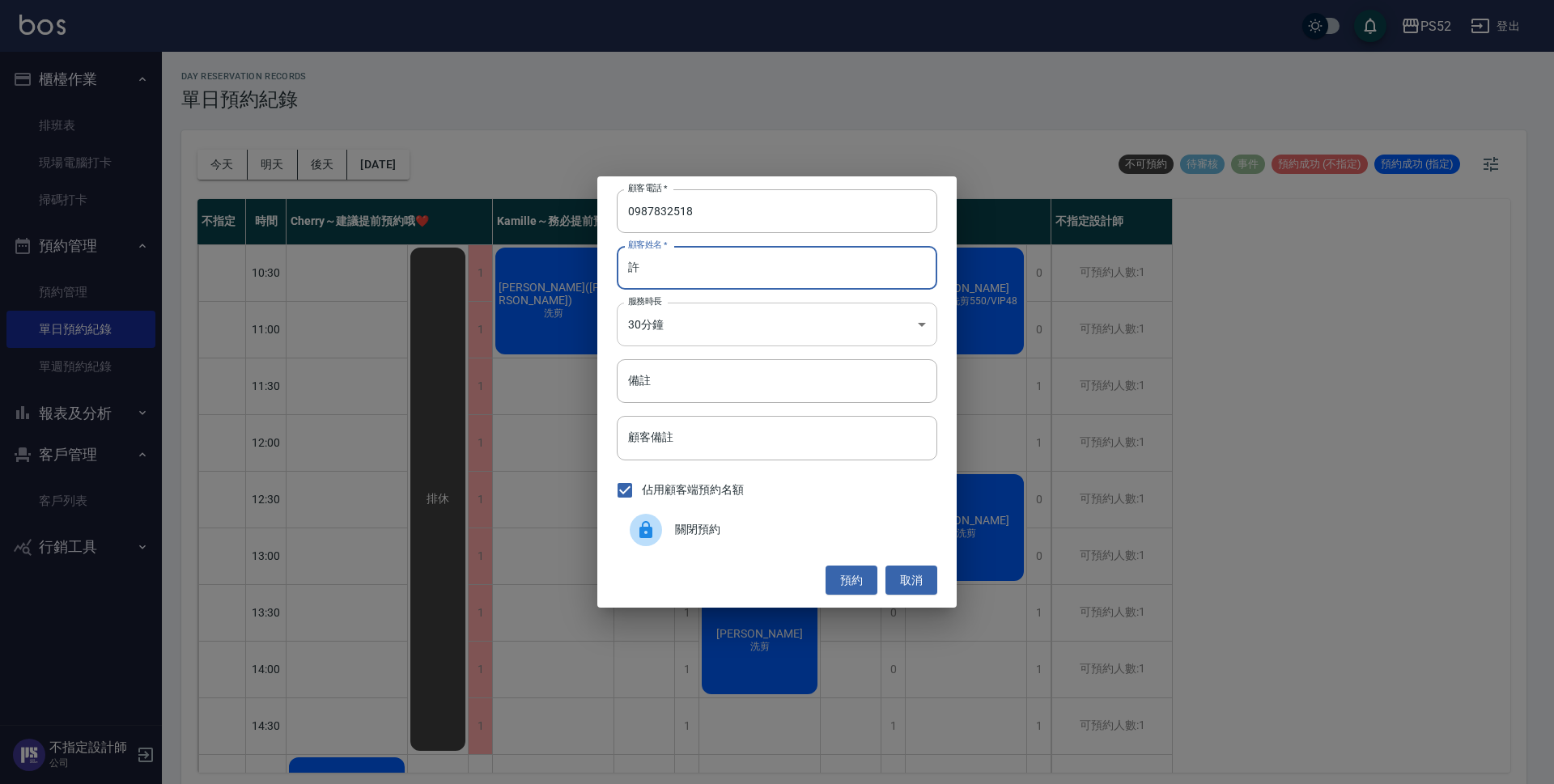
click at [758, 313] on body "PS52 登出 櫃檯作業 排班表 現場電腦打卡 掃碼打卡 預約管理 預約管理 單日預約紀錄 單週預約紀錄 報表及分析 報表目錄 互助日報表 互助點數明細 設計…" at bounding box center [777, 395] width 1554 height 789
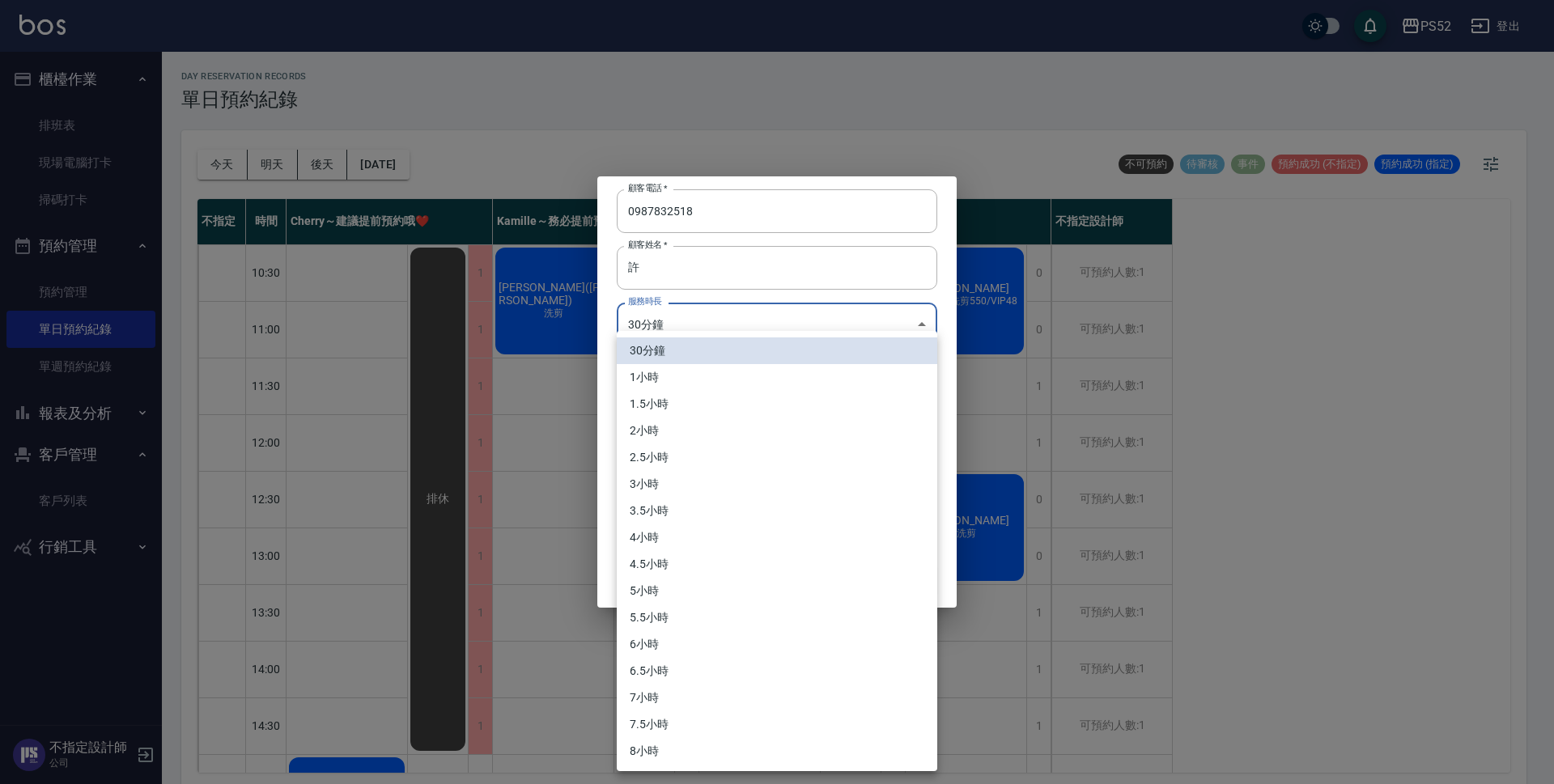
click at [656, 372] on li "1小時" at bounding box center [777, 378] width 321 height 27
type input "2"
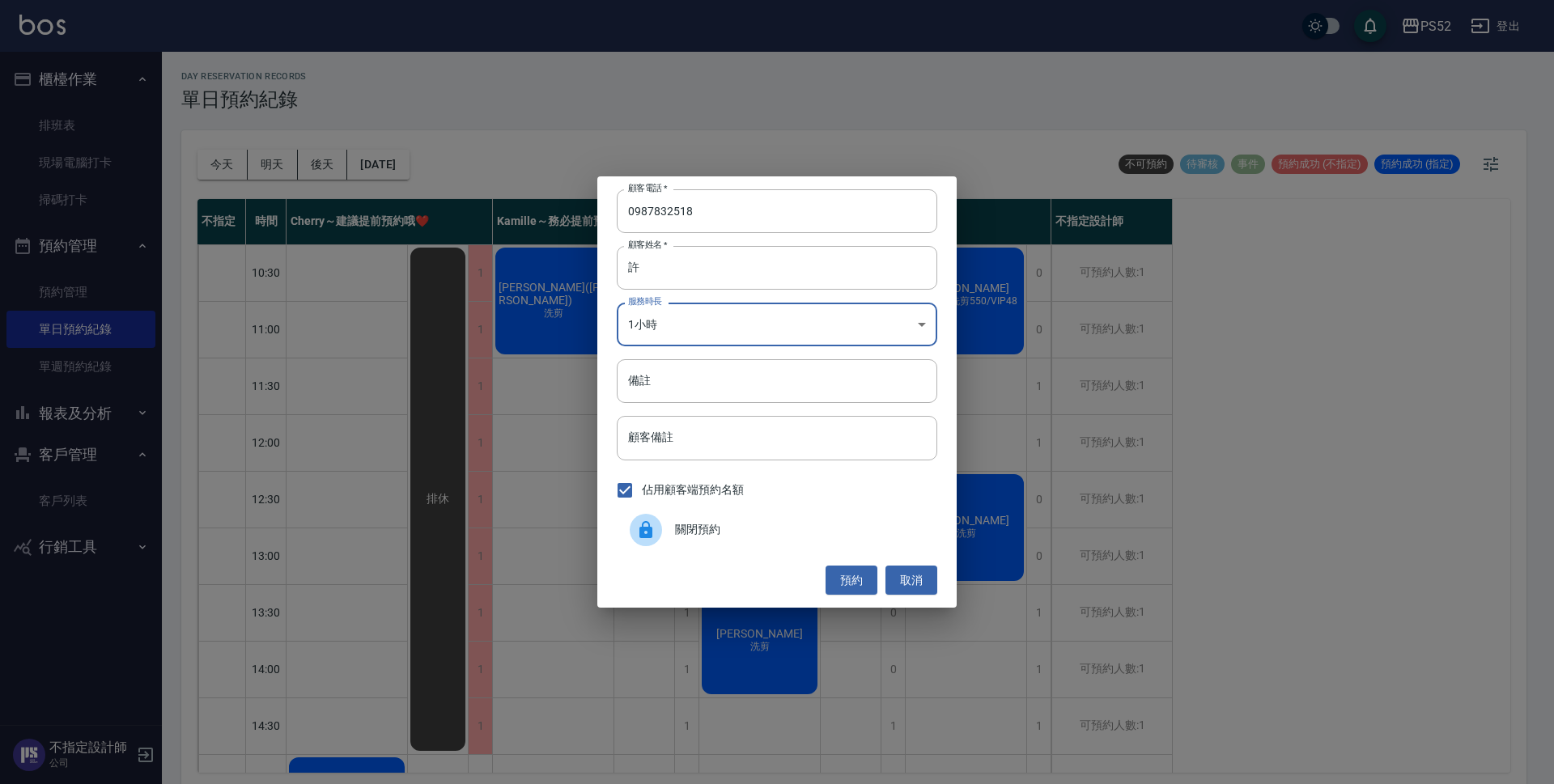
click at [663, 388] on input "備註" at bounding box center [777, 380] width 321 height 44
type input "洗剪"
click at [842, 580] on button "預約" at bounding box center [852, 581] width 52 height 30
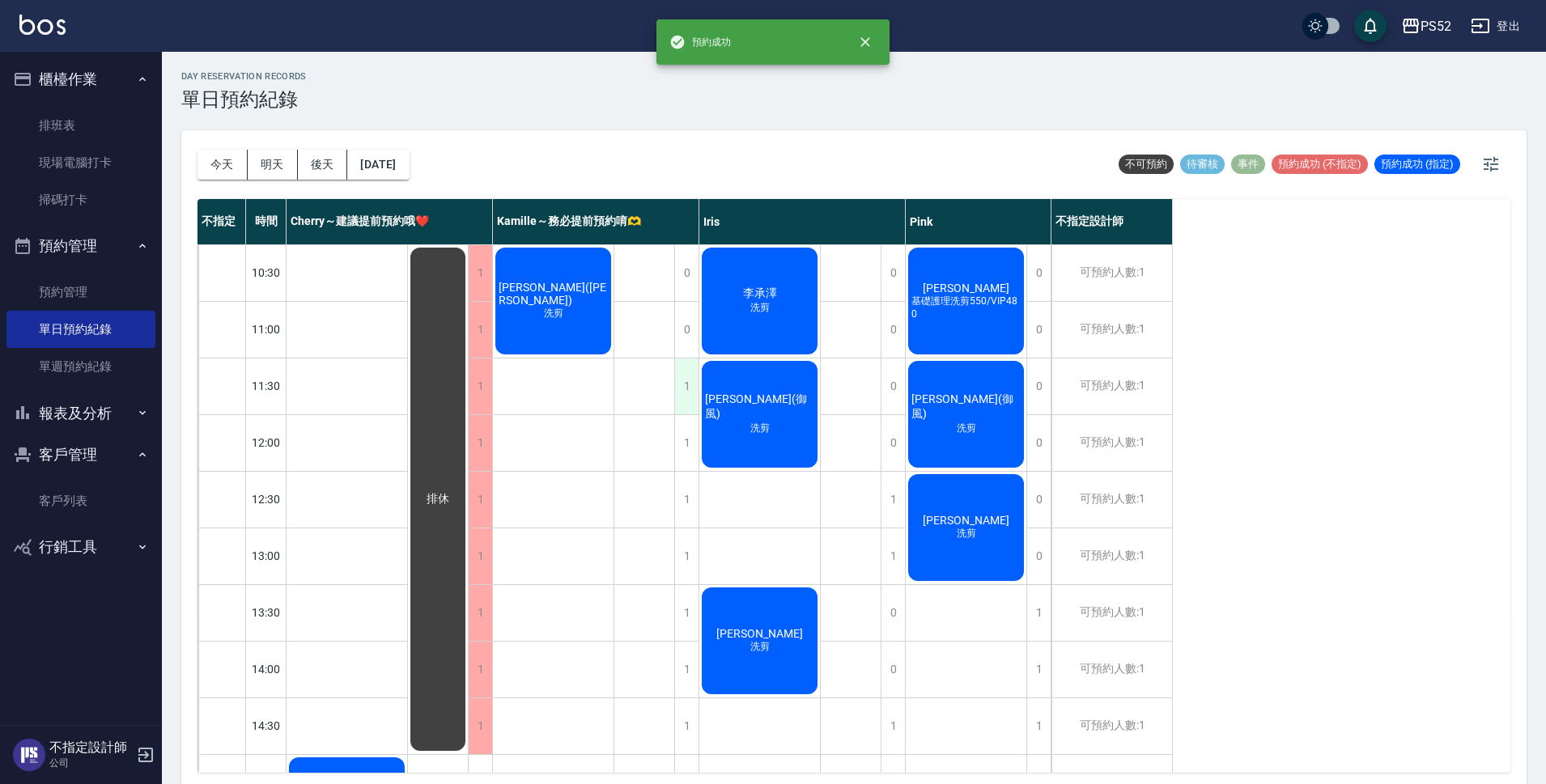
click at [685, 381] on div "1" at bounding box center [686, 386] width 24 height 56
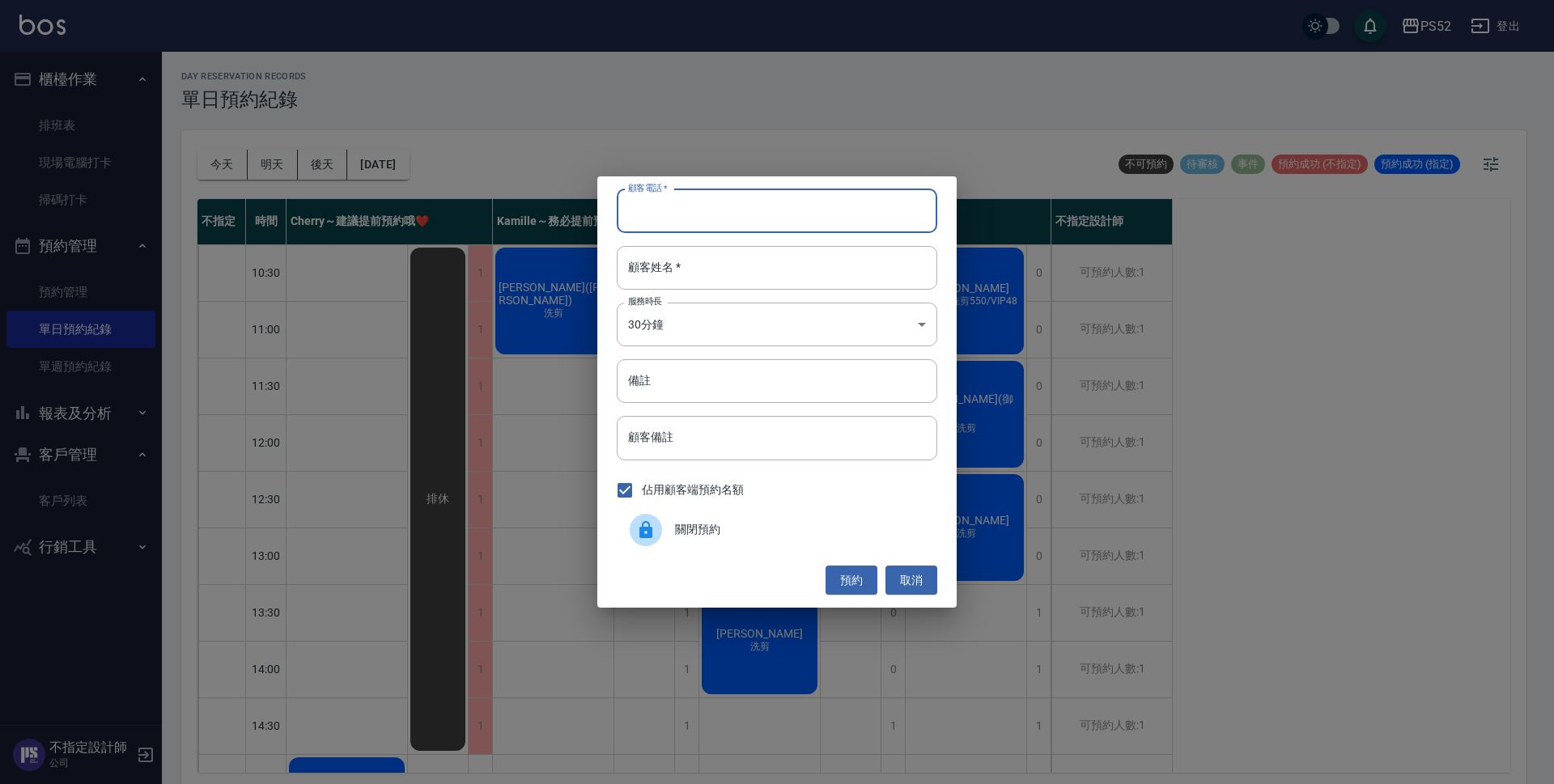
click at [674, 216] on input "顧客電話   *" at bounding box center [777, 211] width 321 height 44
paste input "0987832518"
type input "0987832518"
click at [707, 279] on input "顧客姓名   *" at bounding box center [777, 267] width 321 height 44
type input "許"
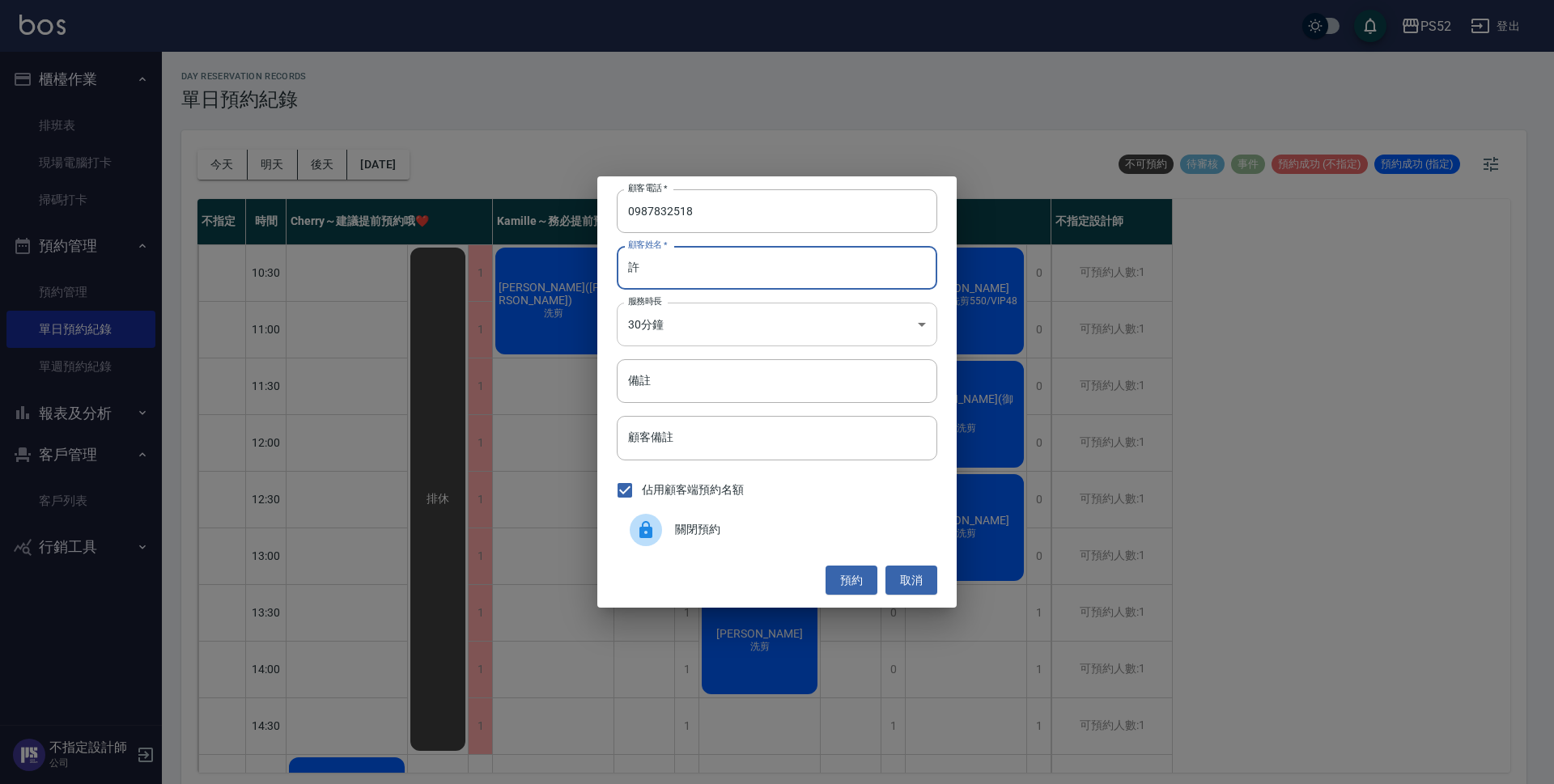
click at [719, 317] on body "PS52 登出 櫃檯作業 排班表 現場電腦打卡 掃碼打卡 預約管理 預約管理 單日預約紀錄 單週預約紀錄 報表及分析 報表目錄 互助日報表 互助點數明細 設計…" at bounding box center [777, 395] width 1554 height 789
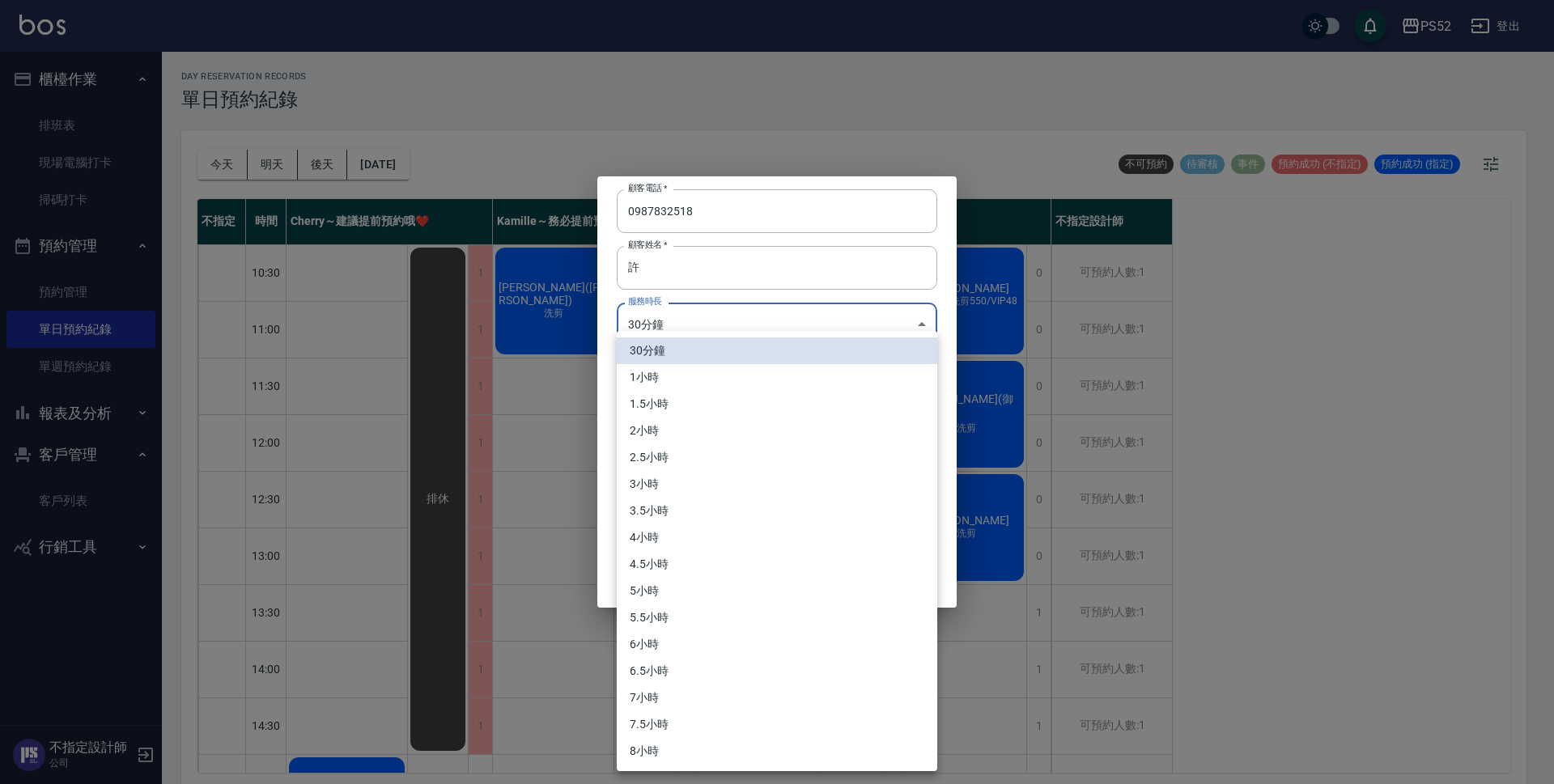
click at [660, 374] on li "1小時" at bounding box center [777, 378] width 321 height 27
type input "2"
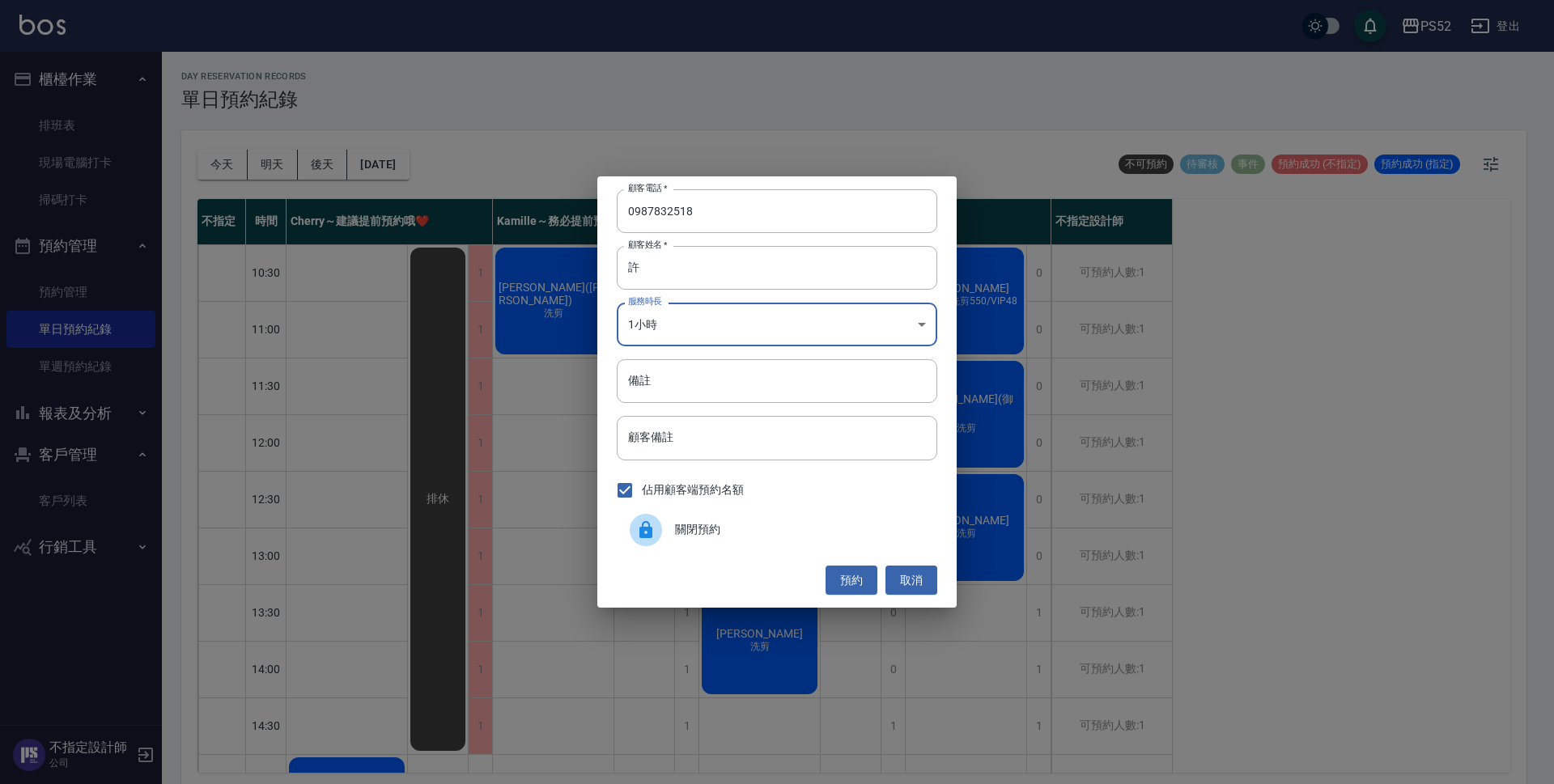
click at [660, 374] on input "備註" at bounding box center [777, 380] width 321 height 44
type input "洗剪"
click at [834, 579] on button "預約" at bounding box center [852, 581] width 52 height 30
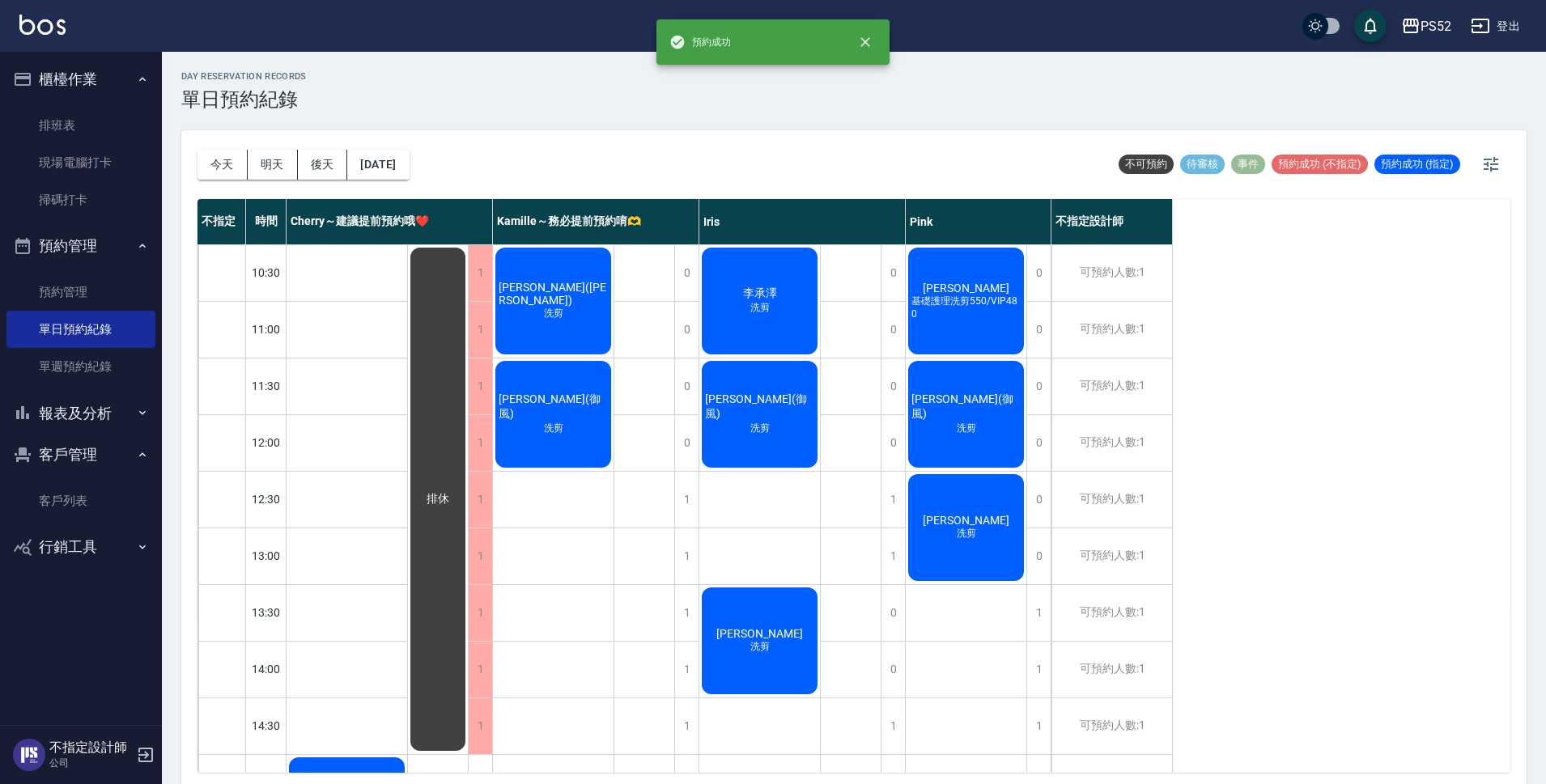
click at [520, 405] on span "[PERSON_NAME](御風)" at bounding box center [553, 407] width 116 height 29
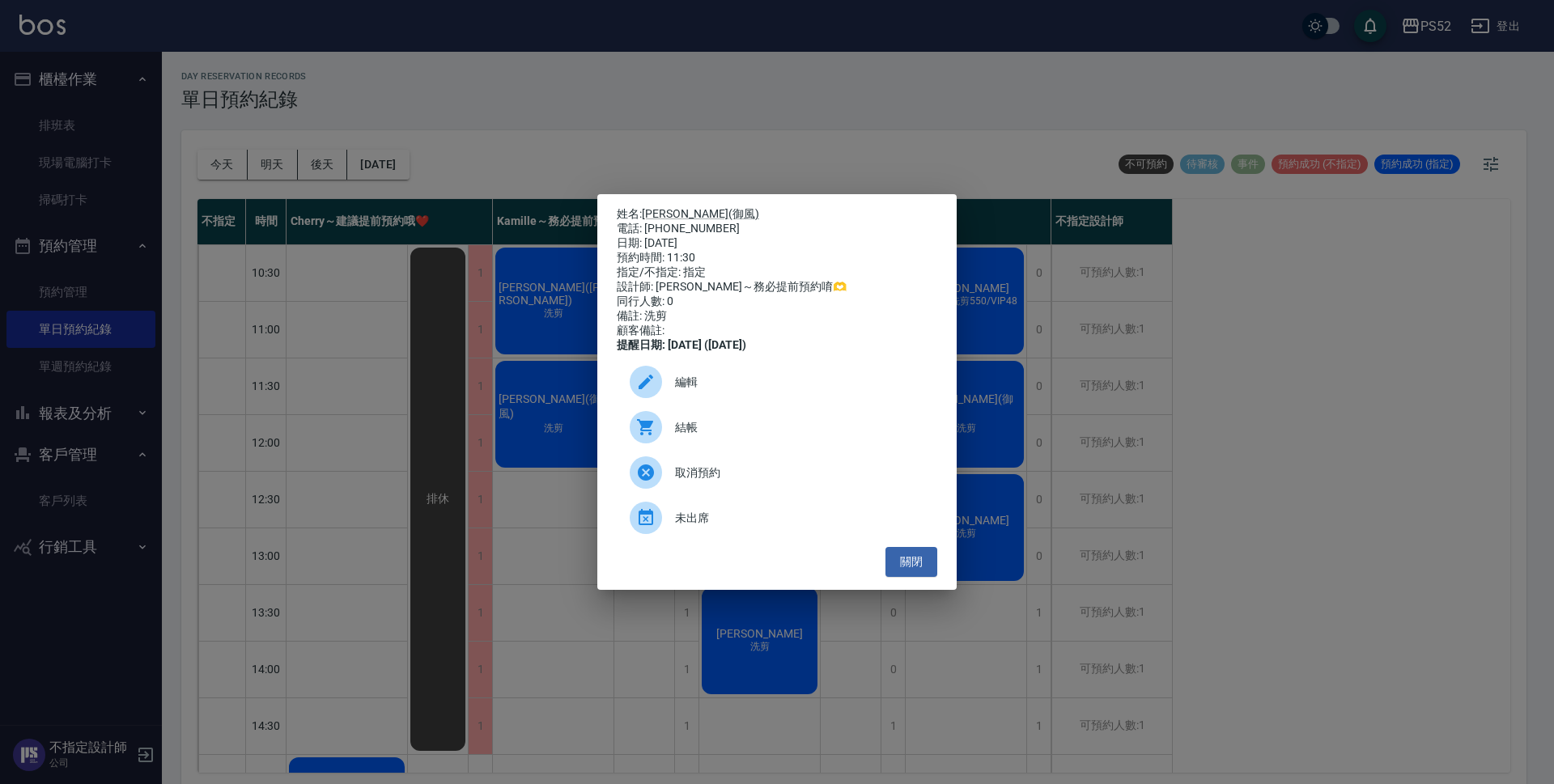
click at [654, 392] on icon at bounding box center [646, 382] width 20 height 20
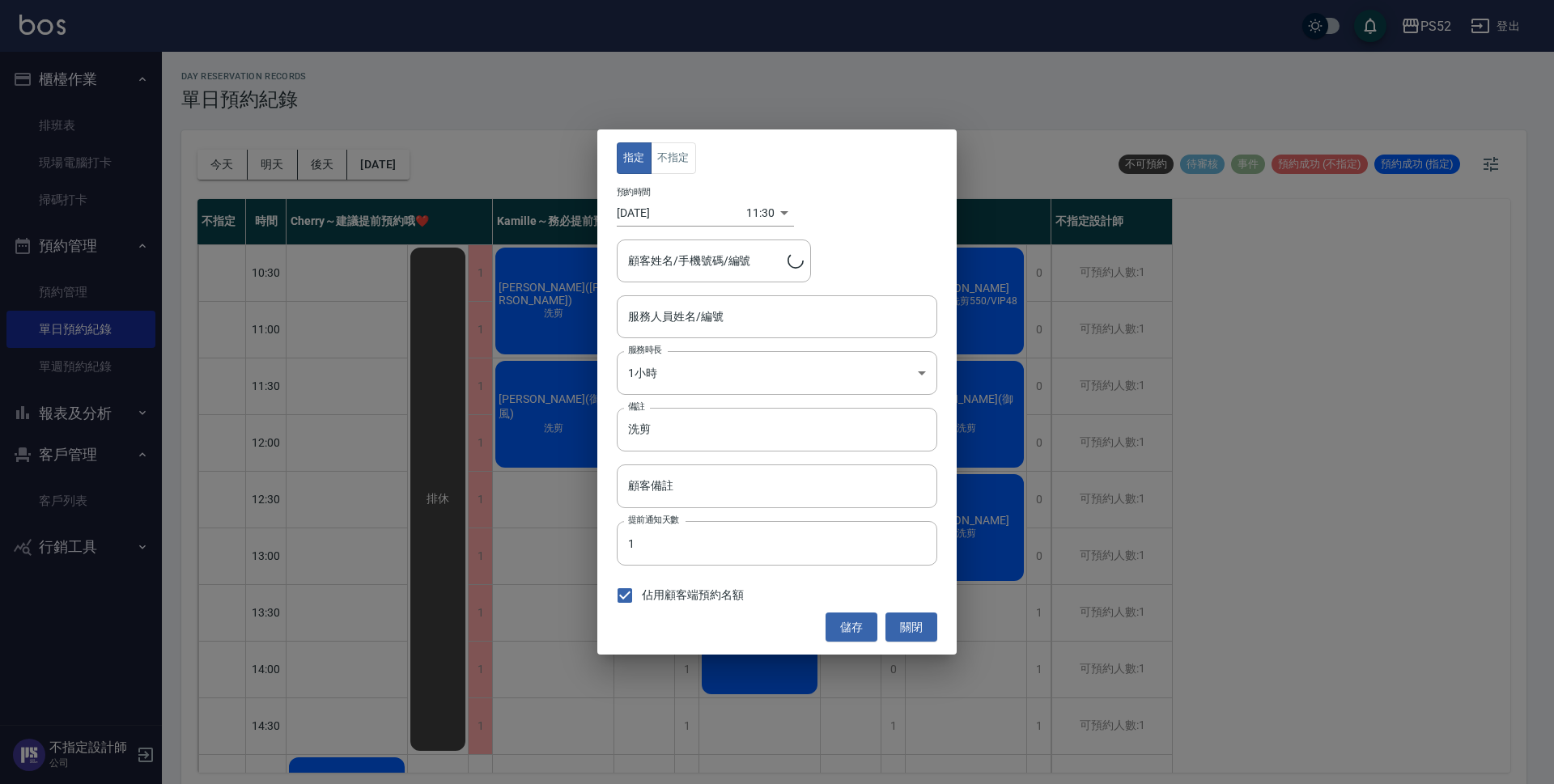
type input "Kamille～務必提前預約唷🫶-3"
type input "[PERSON_NAME](御風)/0987832518/B0987832518"
click at [675, 160] on button "不指定" at bounding box center [673, 158] width 45 height 31
click at [844, 626] on button "儲存" at bounding box center [852, 628] width 52 height 30
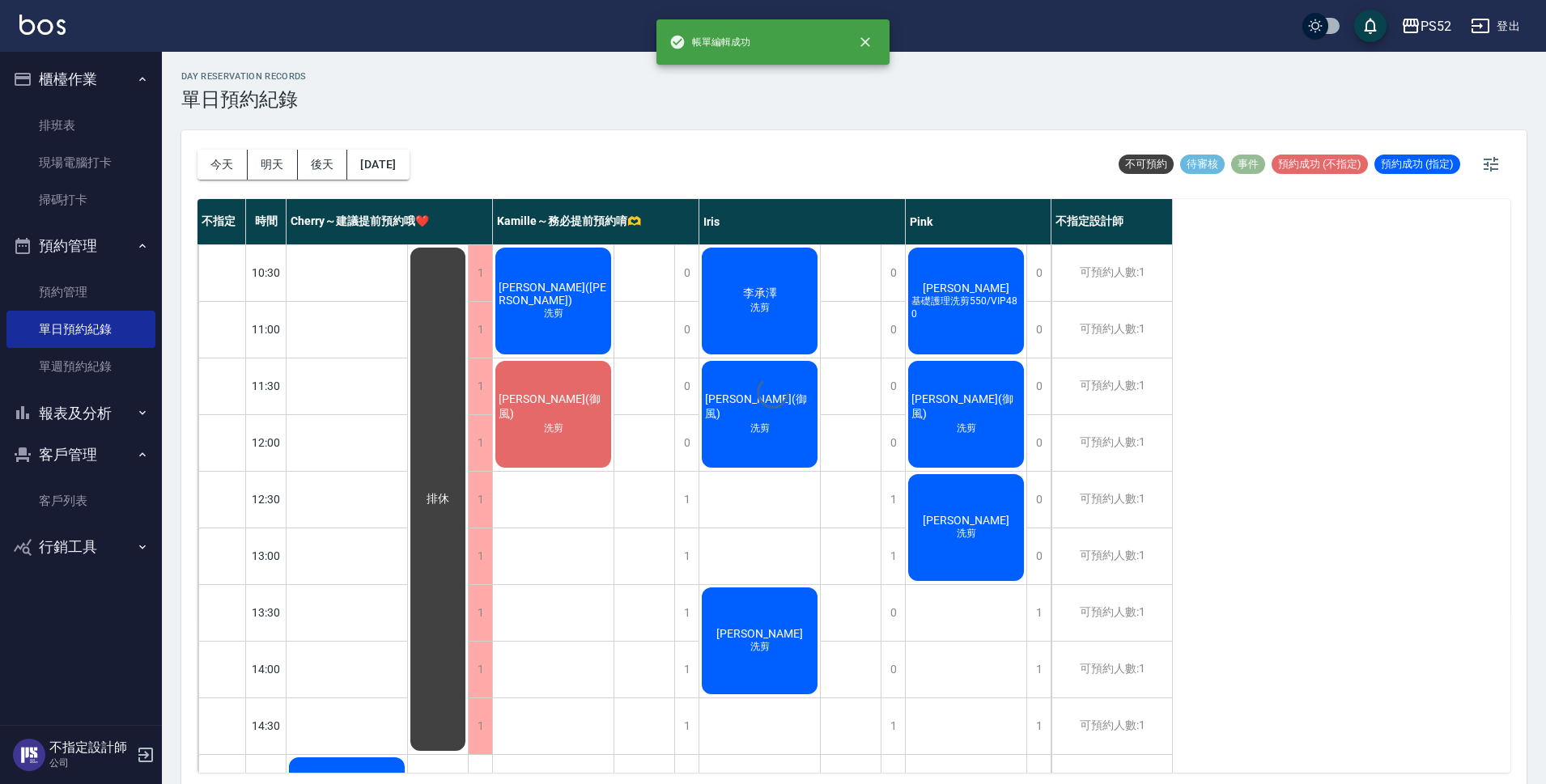
click at [764, 443] on div at bounding box center [773, 392] width 1546 height 784
click at [776, 463] on div "[PERSON_NAME](御風) 洗剪" at bounding box center [759, 413] width 120 height 111
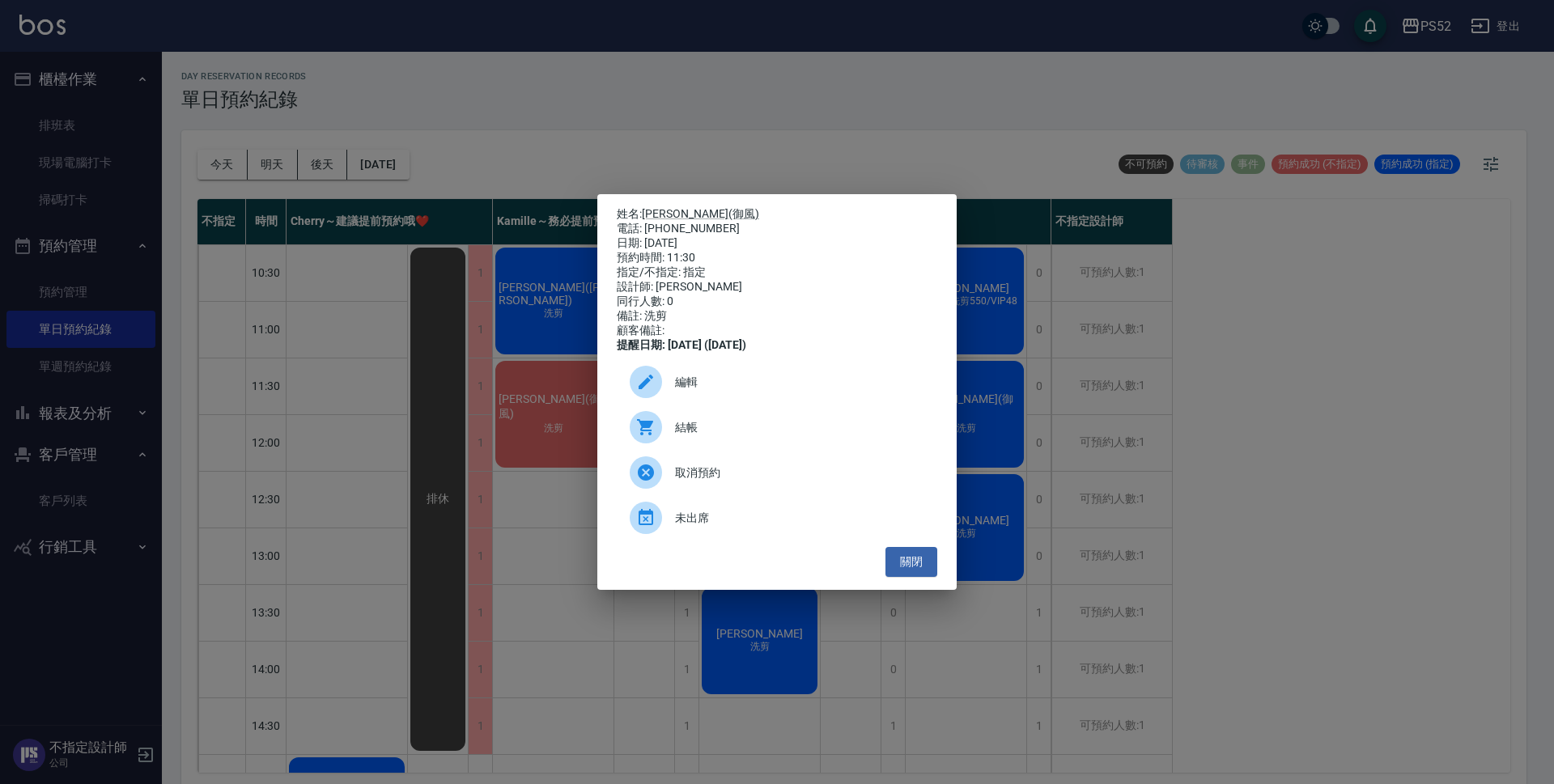
click at [724, 403] on div "編輯" at bounding box center [777, 381] width 321 height 45
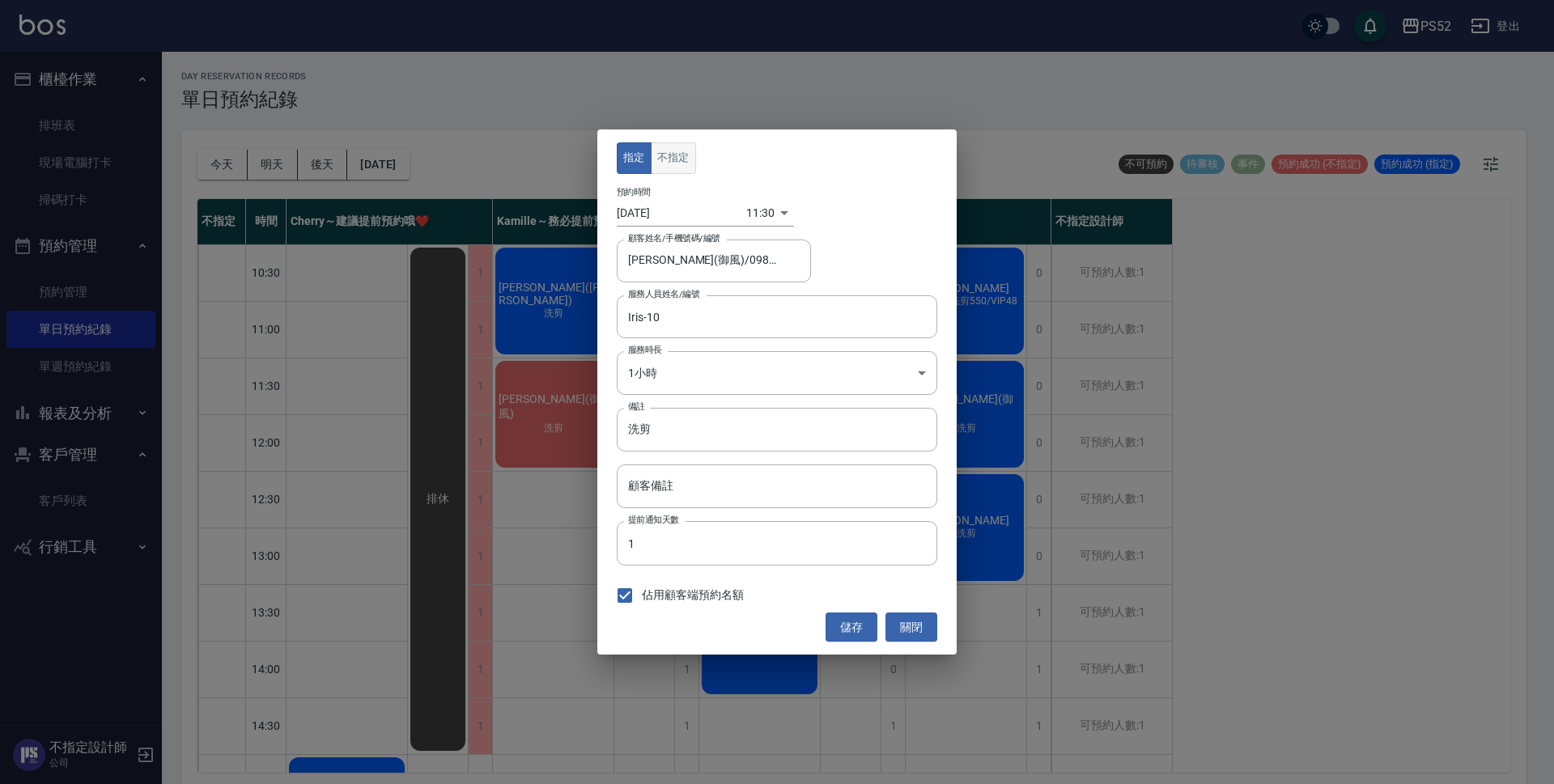
click at [679, 162] on button "不指定" at bounding box center [673, 158] width 45 height 31
click at [855, 632] on button "儲存" at bounding box center [852, 628] width 52 height 30
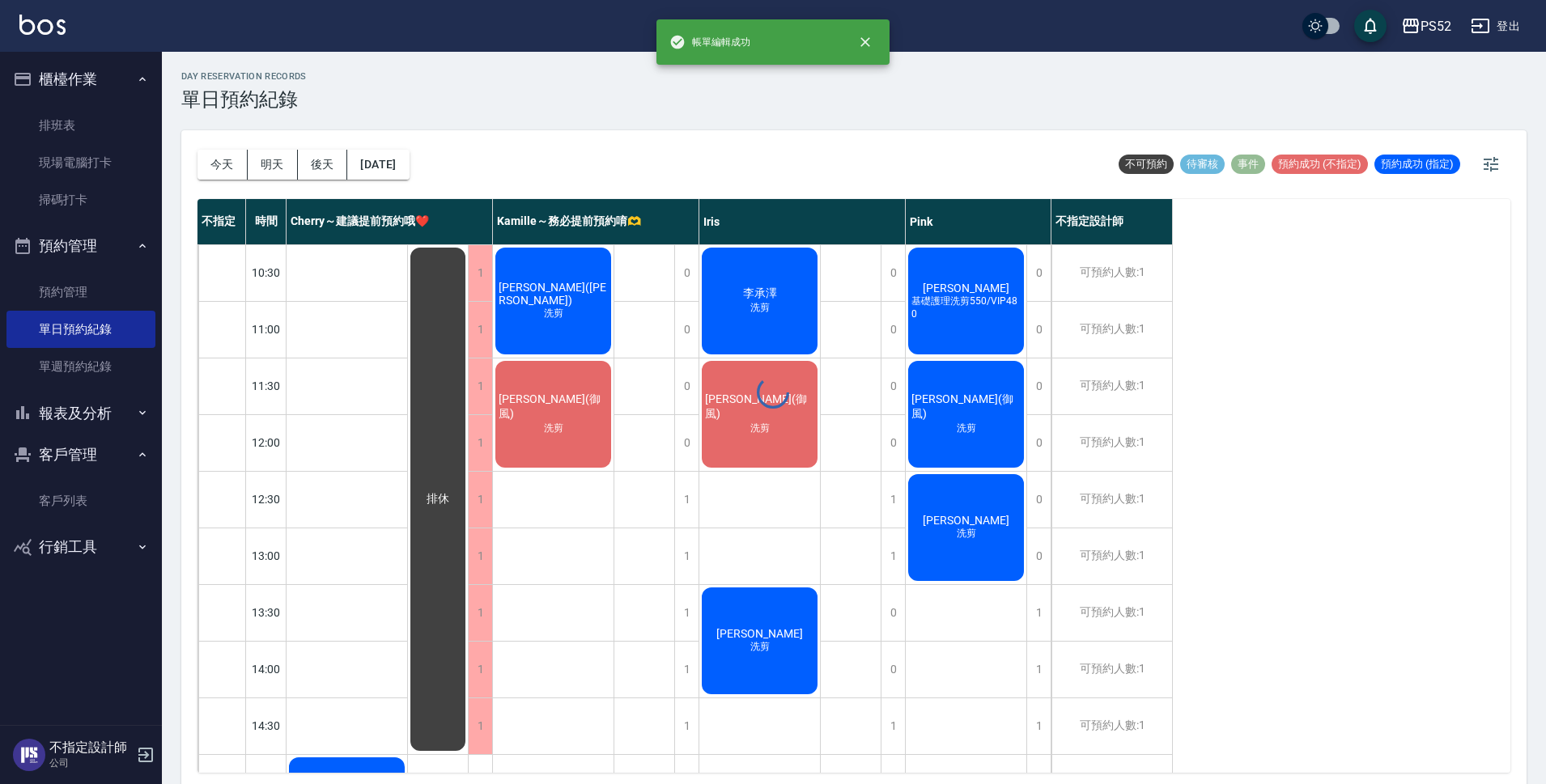
click at [990, 388] on div "day Reservation records 單日預約紀錄 [DATE] [DATE] [DATE] [DATE] 不可預約 待審核 事件 預約成功 (不指…" at bounding box center [854, 421] width 1384 height 738
click at [970, 405] on span "[PERSON_NAME](御風)" at bounding box center [966, 407] width 116 height 29
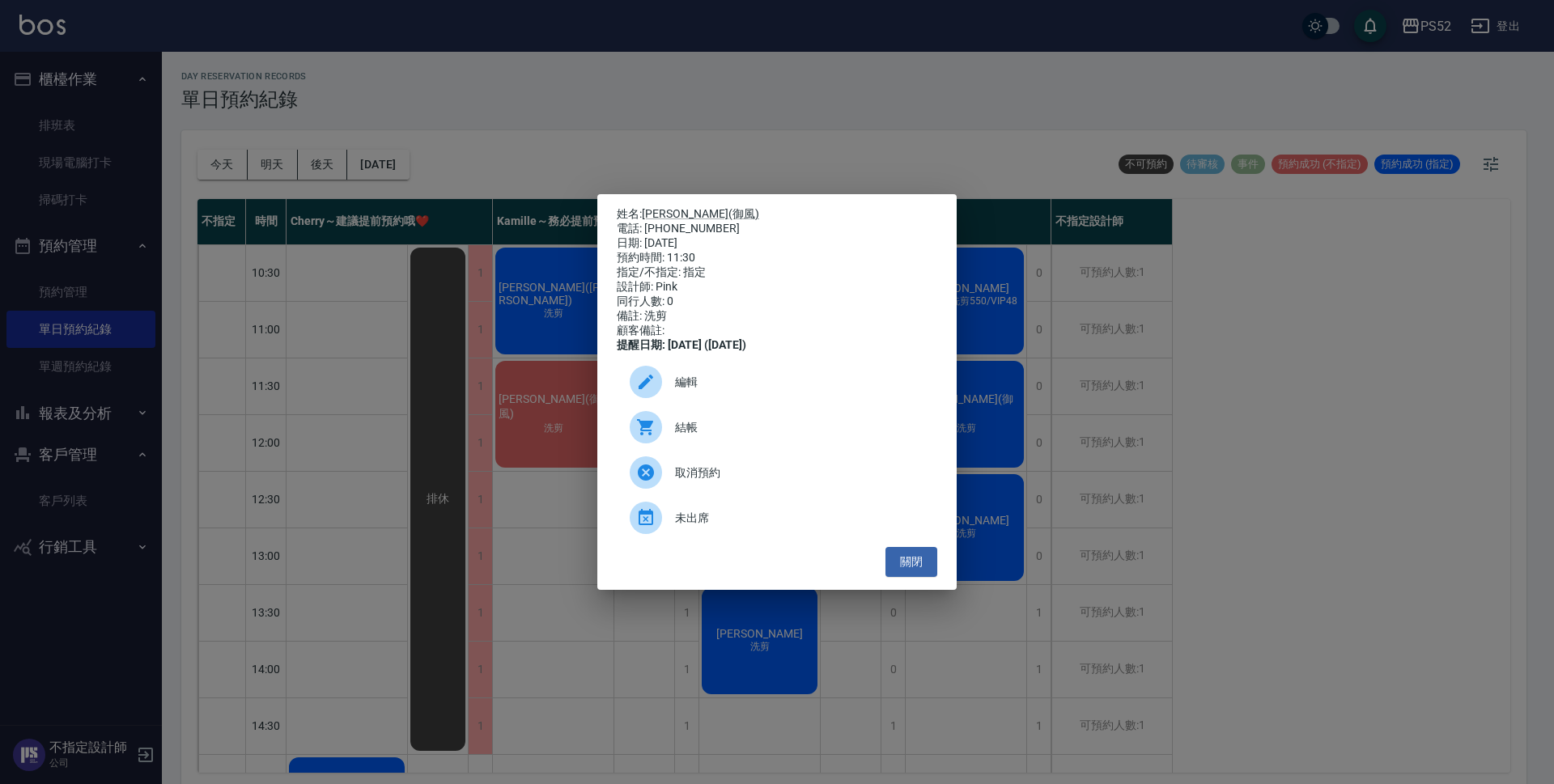
click at [765, 377] on div "編輯" at bounding box center [777, 381] width 321 height 45
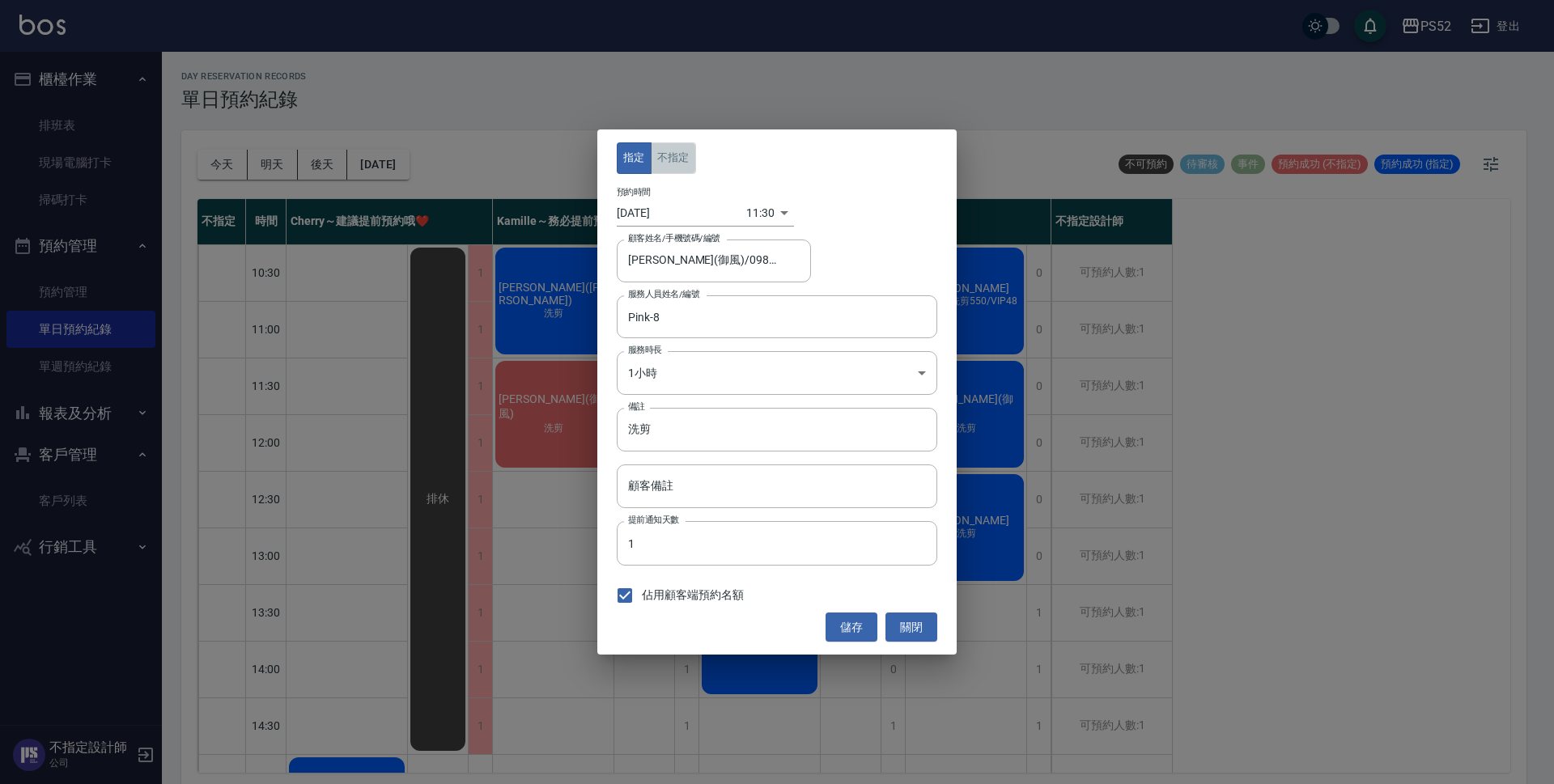
click at [669, 152] on button "不指定" at bounding box center [673, 158] width 45 height 31
click at [846, 628] on button "儲存" at bounding box center [852, 628] width 52 height 30
